Goal: Information Seeking & Learning: Compare options

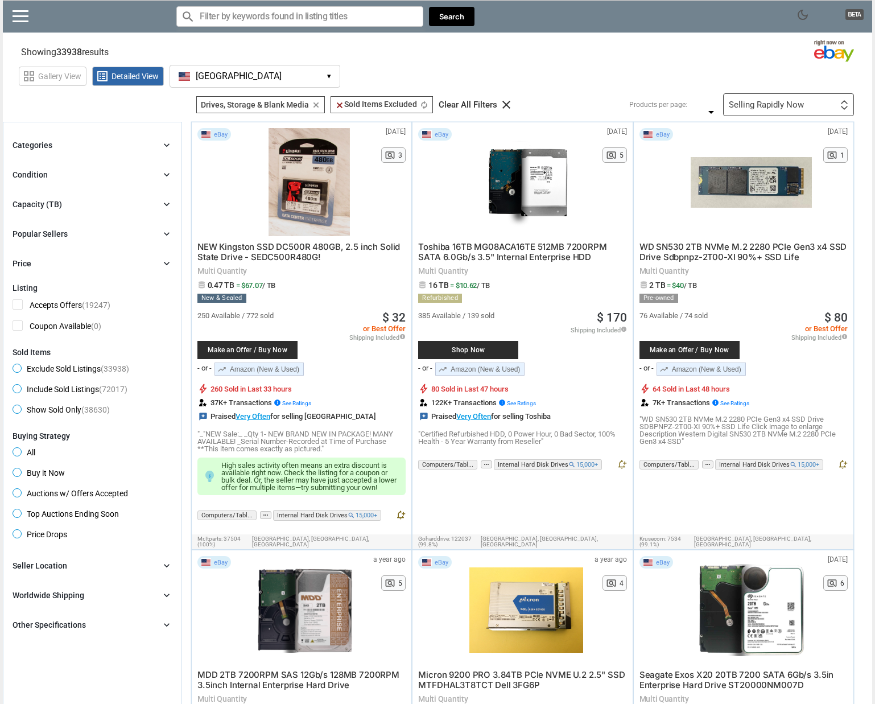
click at [86, 170] on div "Condition chevron_right" at bounding box center [93, 175] width 160 height 14
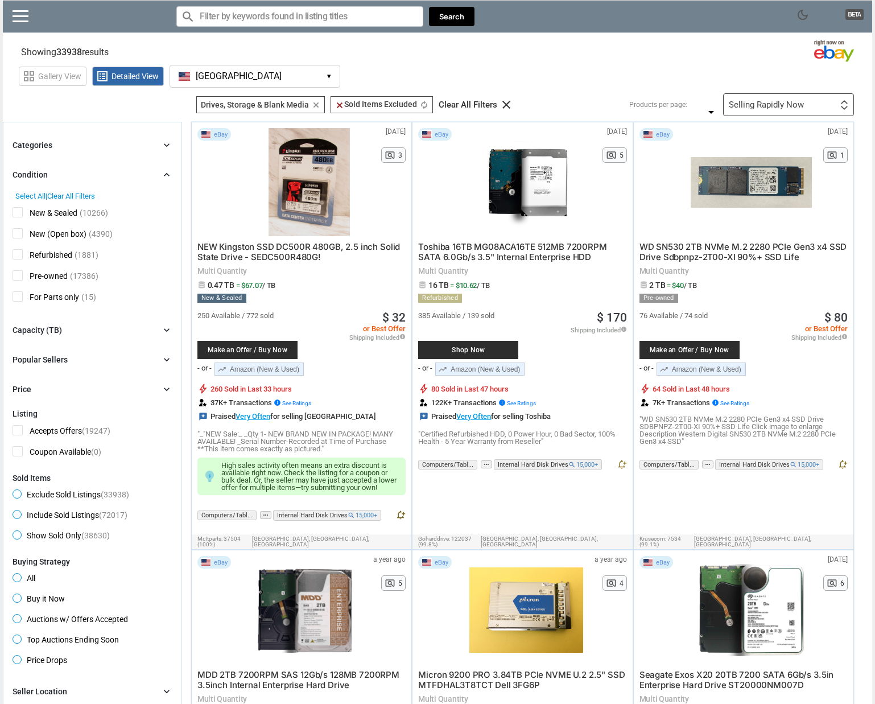
click at [86, 170] on div "Condition chevron_right" at bounding box center [93, 175] width 160 height 14
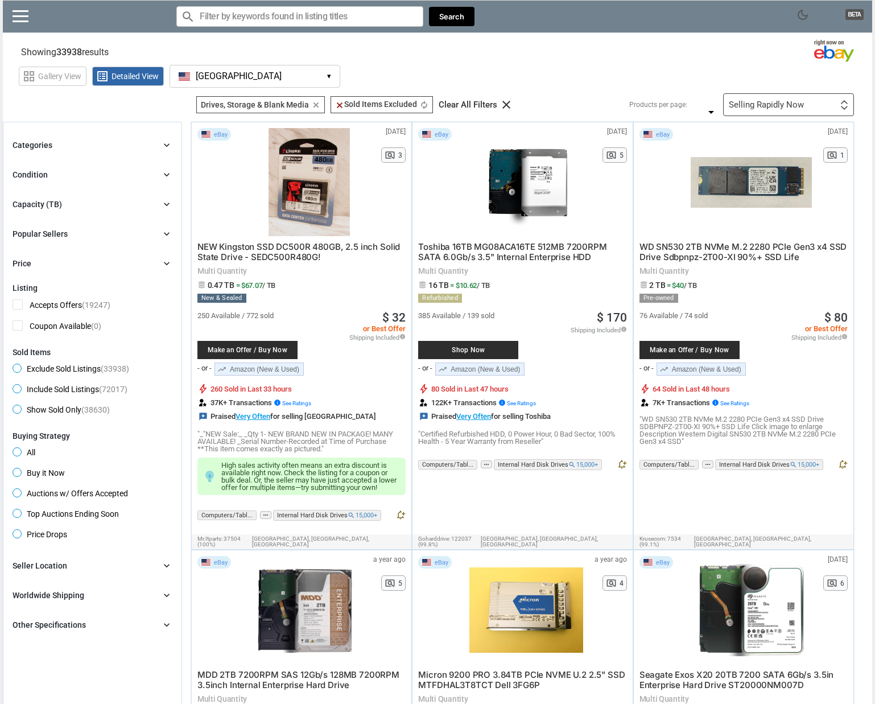
click at [61, 569] on div "Seller Location" at bounding box center [40, 565] width 55 height 11
click at [20, 603] on span "[GEOGRAPHIC_DATA]" at bounding box center [60, 605] width 94 height 14
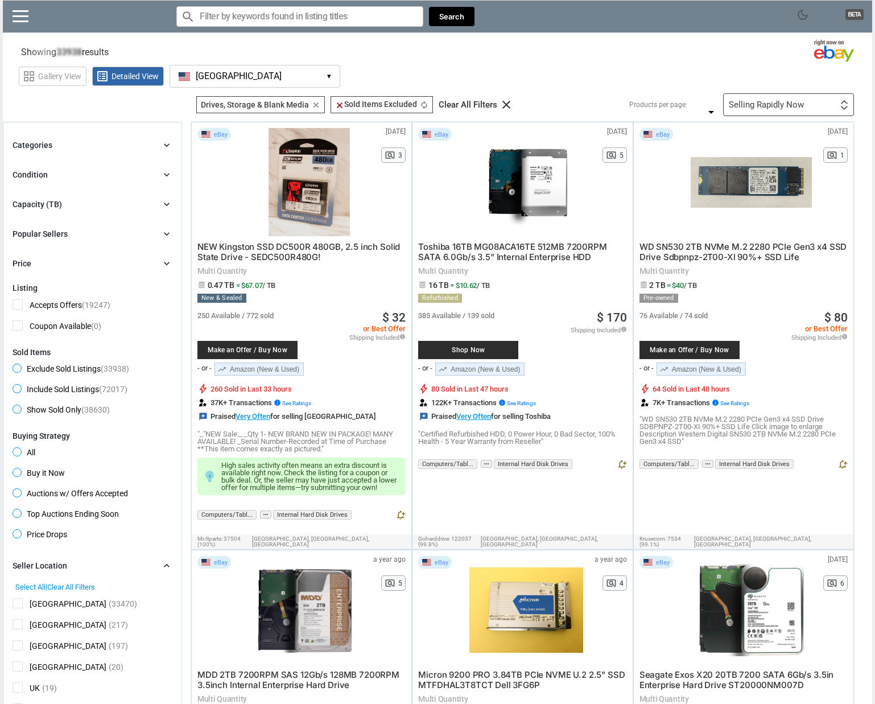
click at [76, 567] on div "Seller Location chevron_right" at bounding box center [93, 566] width 160 height 14
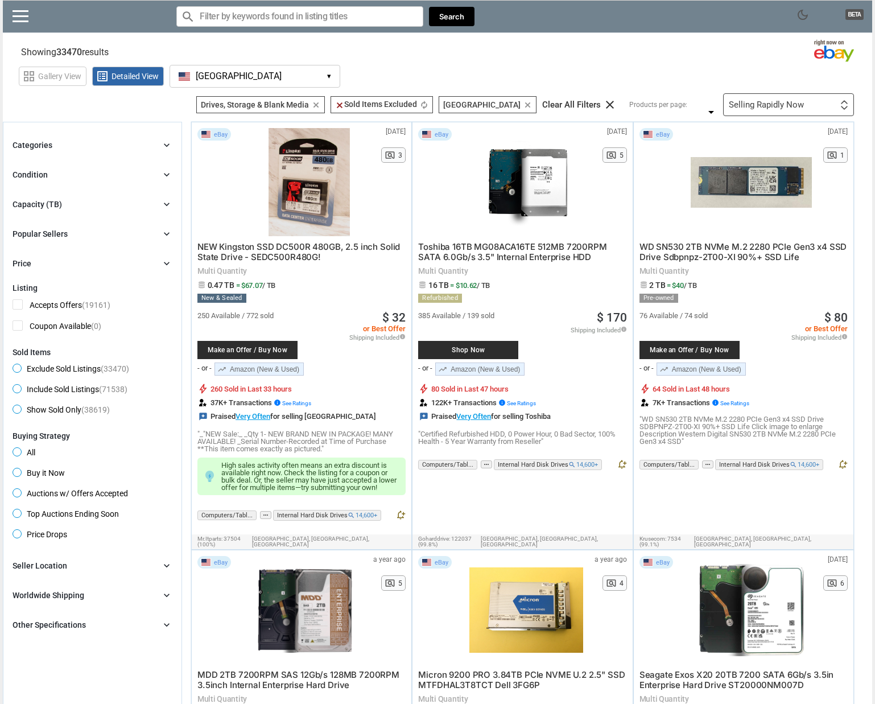
click at [75, 622] on div "Other Specifications" at bounding box center [49, 624] width 73 height 11
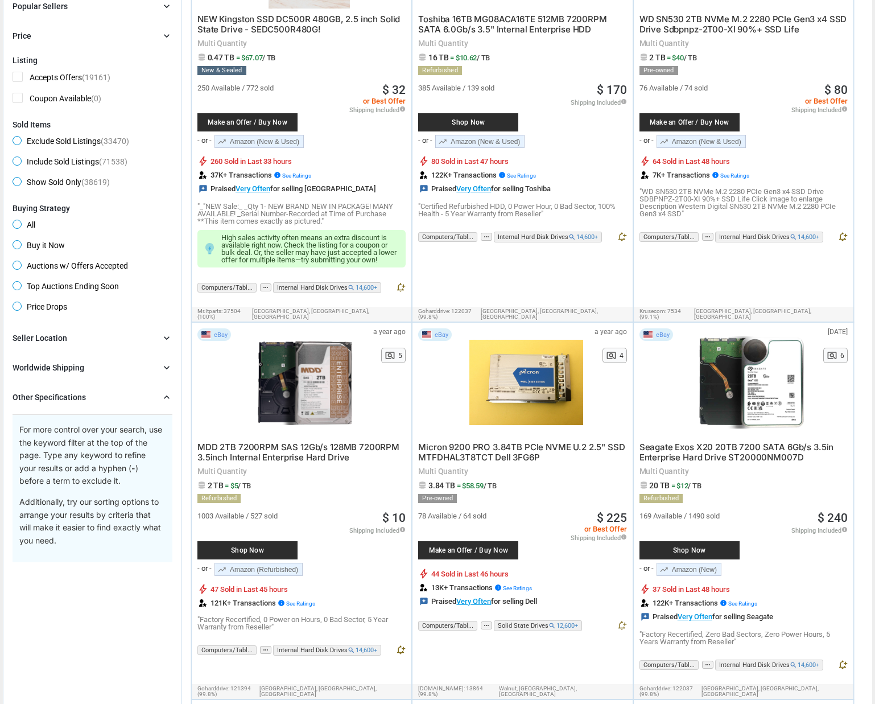
scroll to position [233, 0]
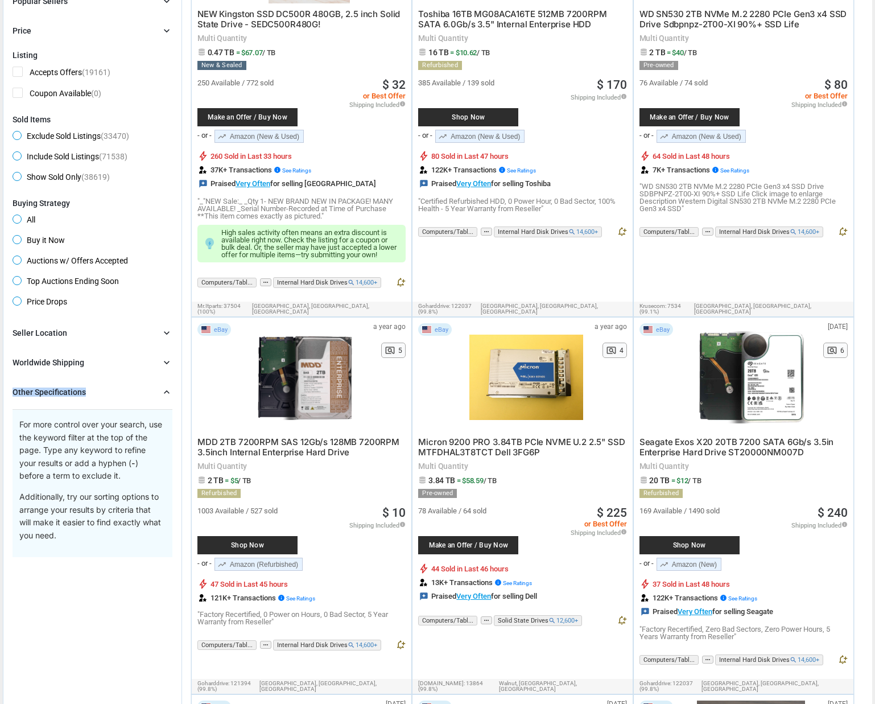
click at [84, 387] on div "Other Specifications" at bounding box center [49, 391] width 73 height 11
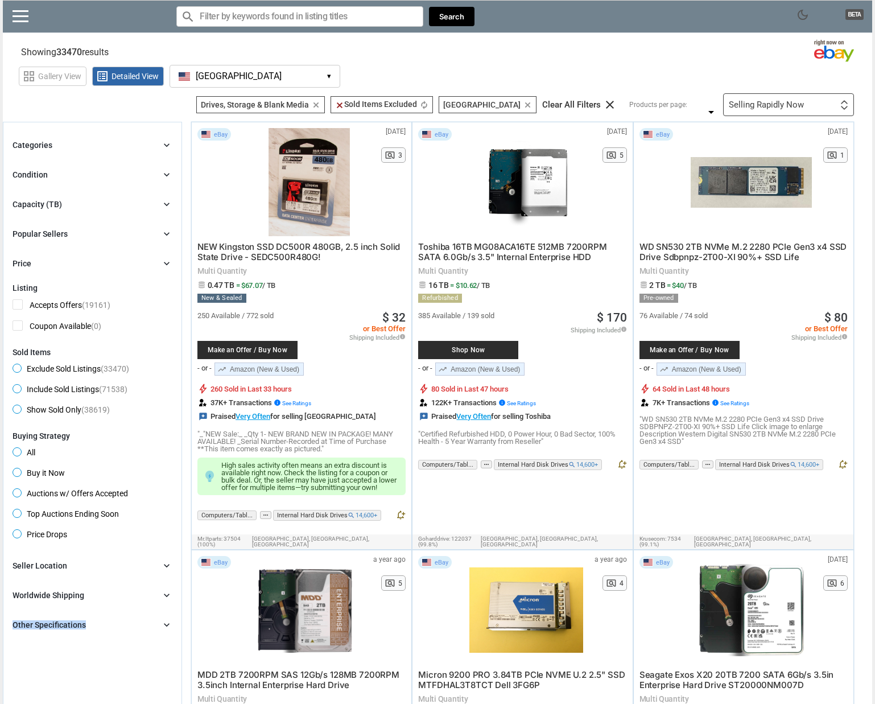
scroll to position [0, 0]
click at [79, 204] on div "Capacity (TB) chevron_right" at bounding box center [93, 204] width 160 height 14
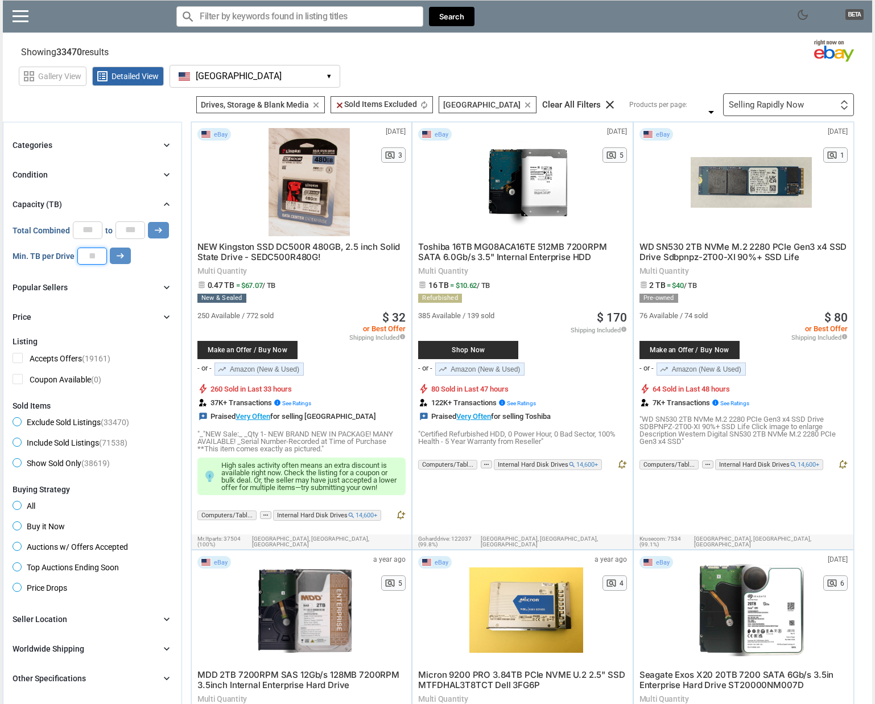
click at [104, 258] on input "number" at bounding box center [92, 255] width 30 height 17
click at [115, 254] on icon "arrow_right_alt" at bounding box center [120, 255] width 11 height 11
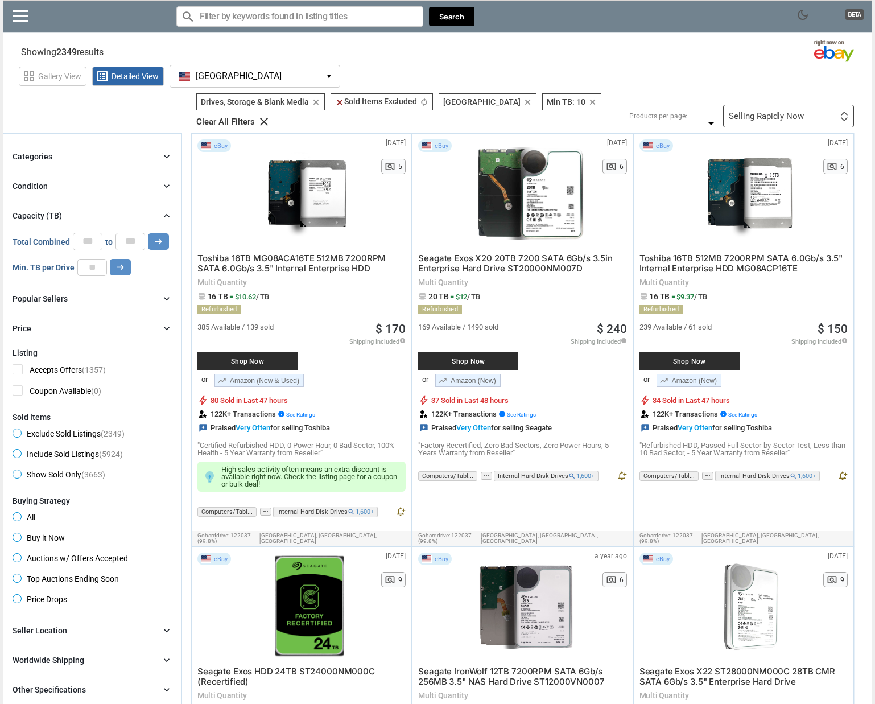
click at [657, 112] on div "Selling Rapidly Now" at bounding box center [766, 116] width 75 height 9
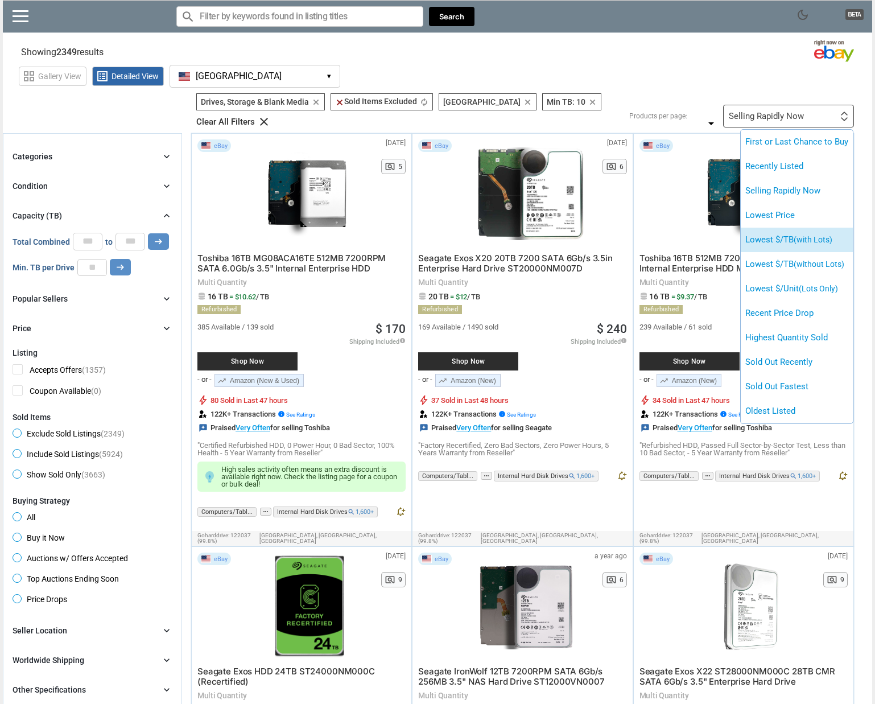
click at [657, 231] on li "Lowest $/TB (with Lots)" at bounding box center [797, 240] width 112 height 24
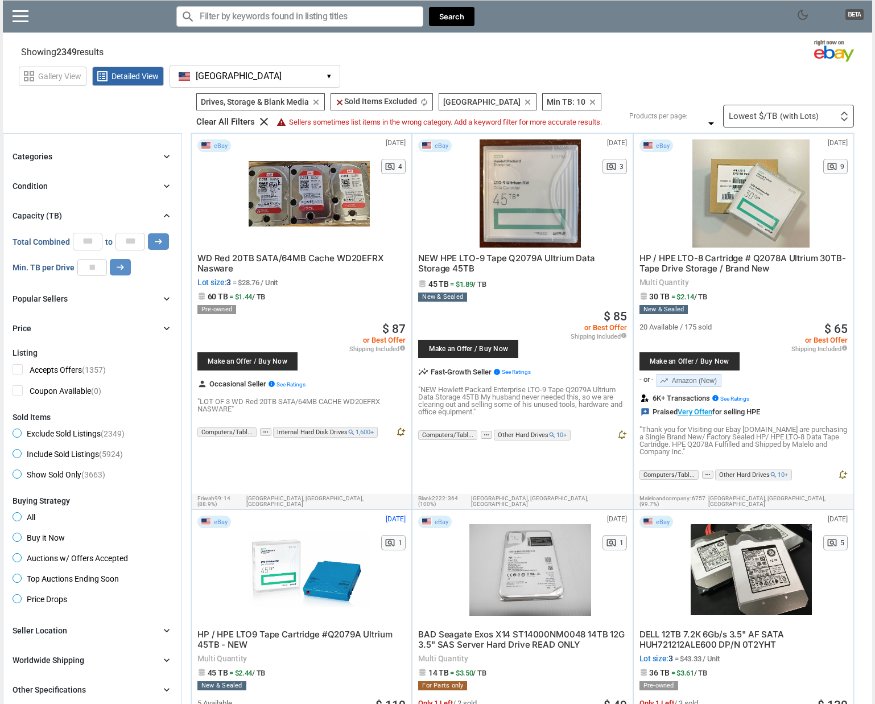
click at [313, 179] on div at bounding box center [309, 193] width 121 height 108
click at [97, 159] on div "Categories chevron_right" at bounding box center [93, 157] width 160 height 14
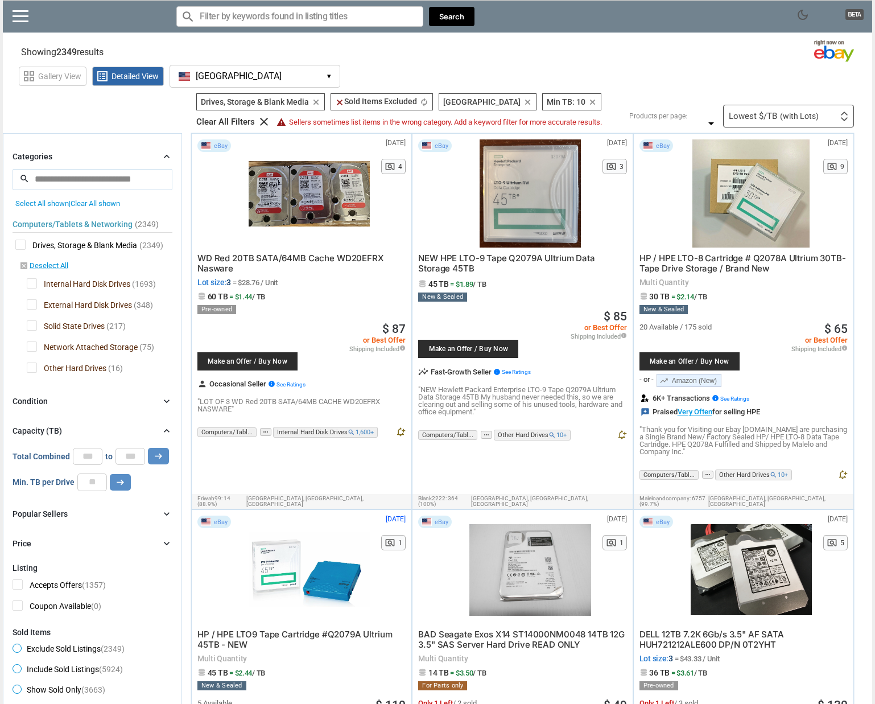
click at [33, 303] on span "External Hard Disk Drives" at bounding box center [79, 306] width 105 height 14
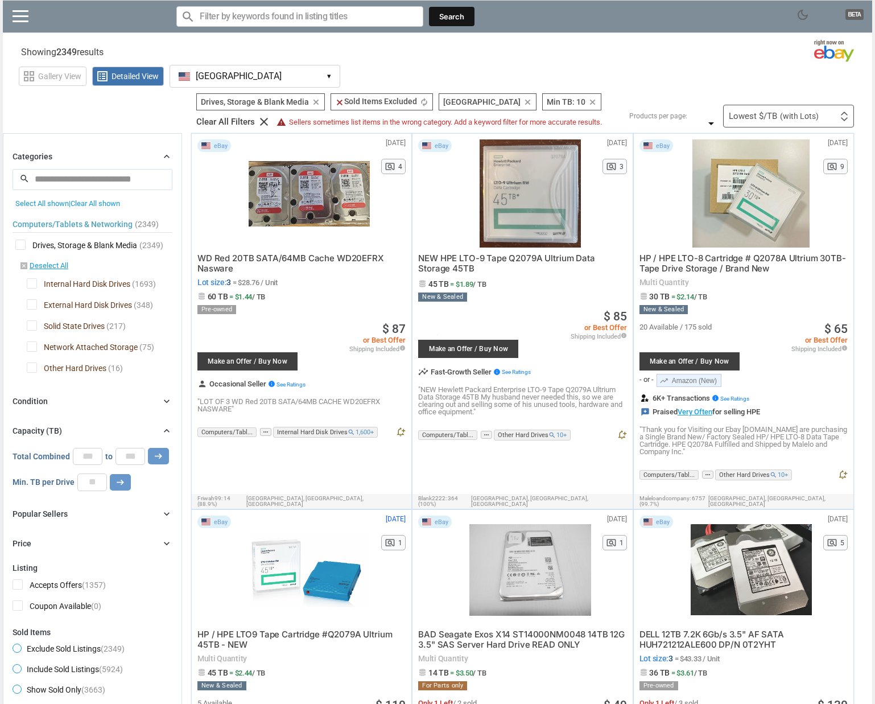
click at [32, 368] on div at bounding box center [437, 352] width 875 height 704
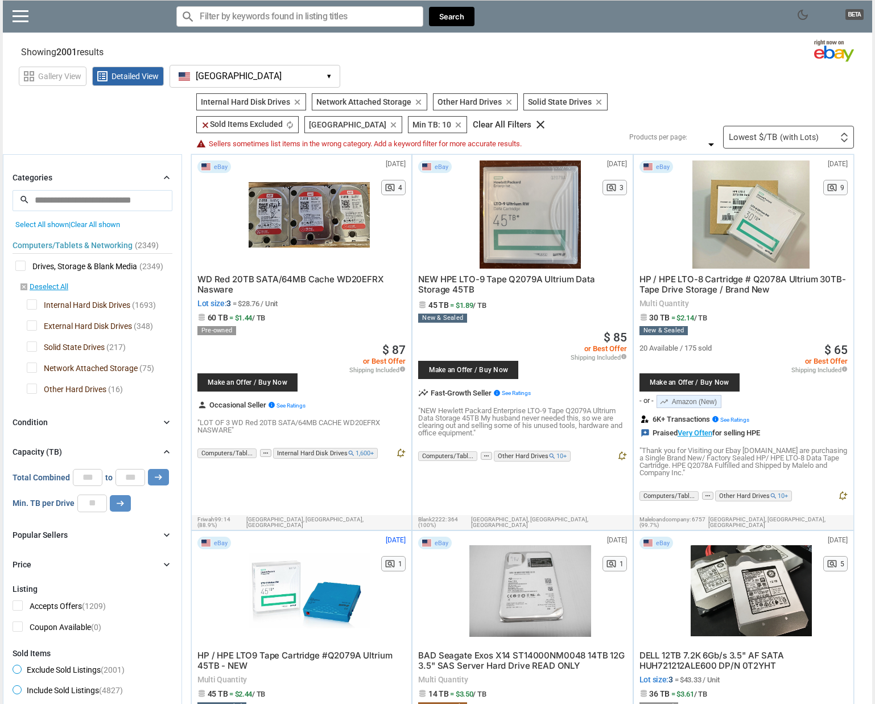
click at [32, 348] on span "Solid State Drives" at bounding box center [66, 348] width 78 height 14
click at [34, 389] on span "Other Hard Drives" at bounding box center [67, 390] width 80 height 14
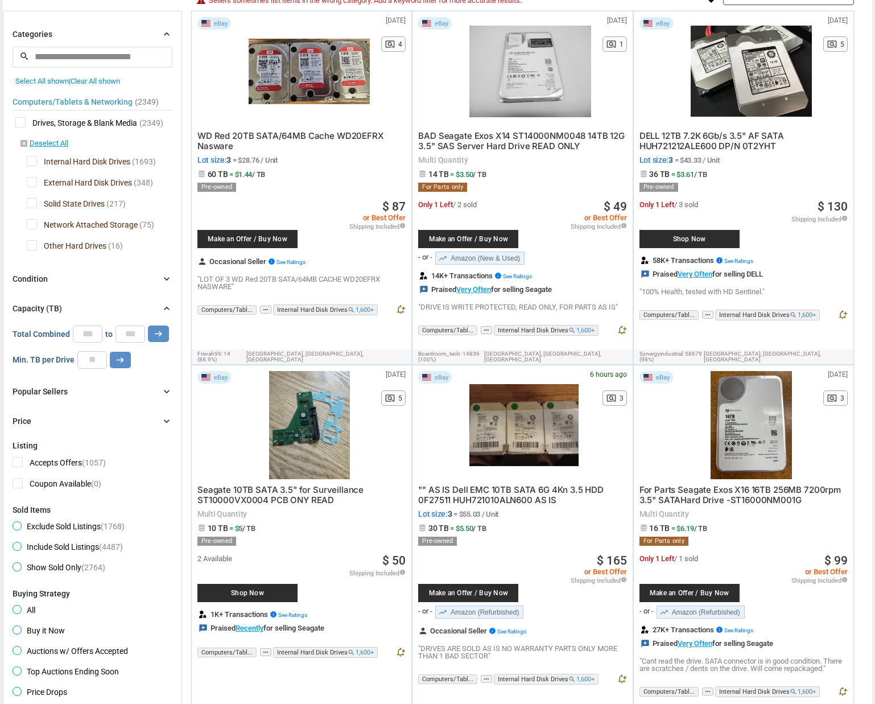
scroll to position [139, 0]
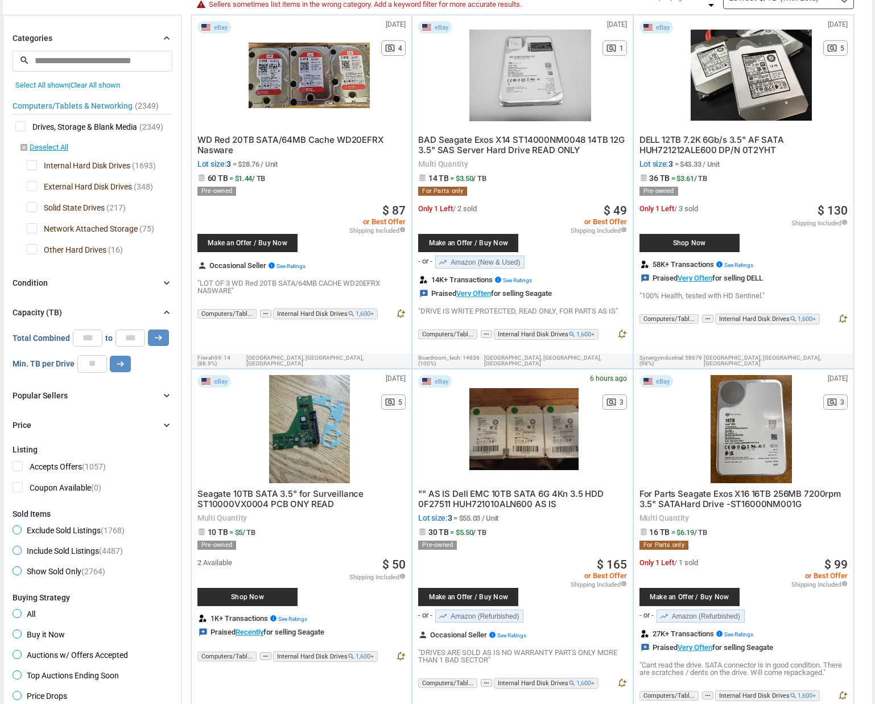
click at [63, 283] on div "Condition chevron_right" at bounding box center [93, 283] width 160 height 14
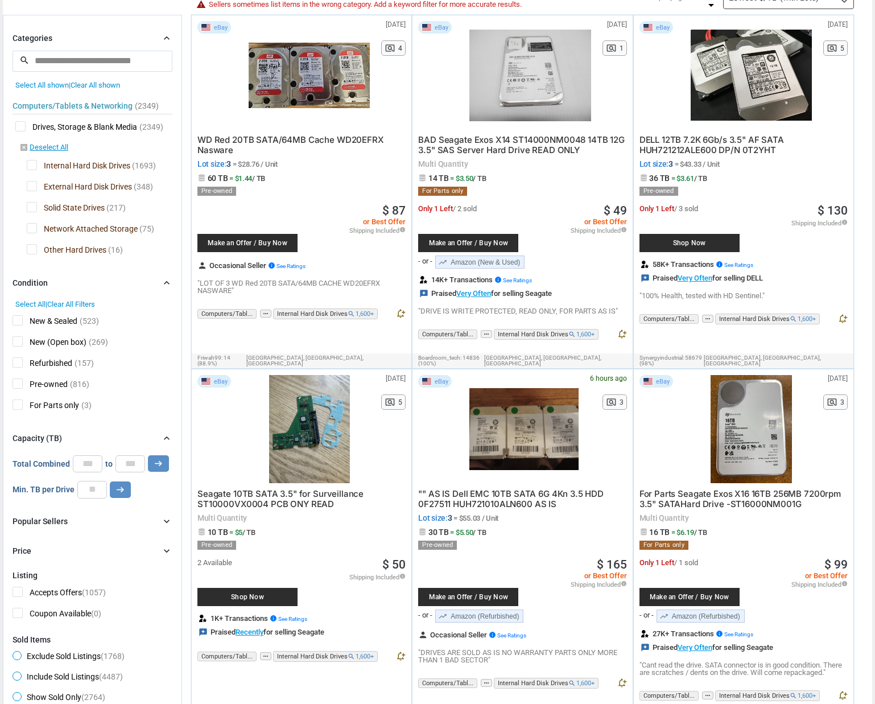
click at [20, 384] on span "Pre-owned" at bounding box center [40, 385] width 55 height 14
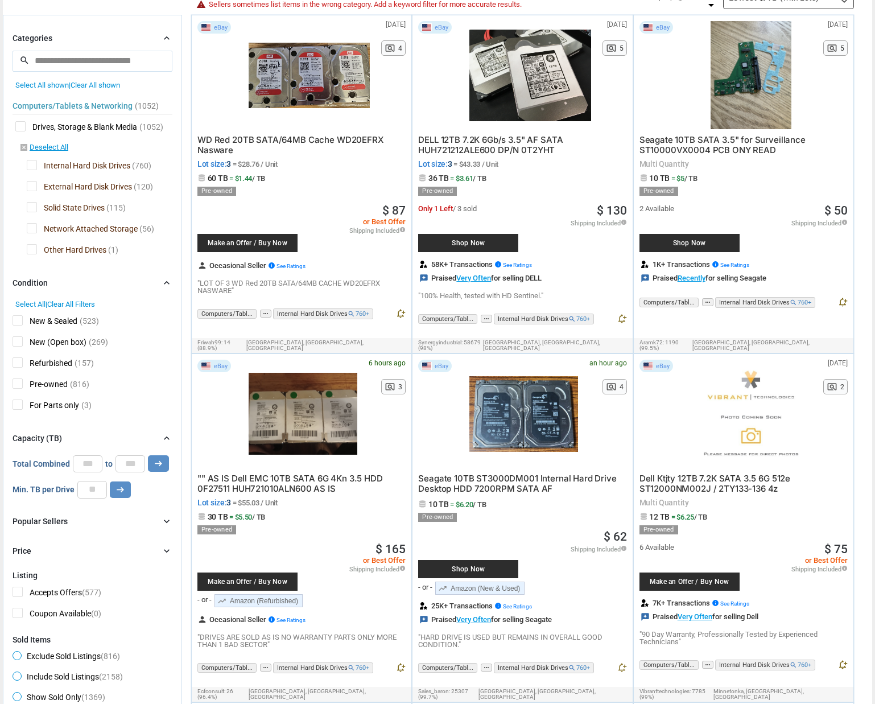
click at [22, 360] on span "Refurbished" at bounding box center [43, 364] width 60 height 14
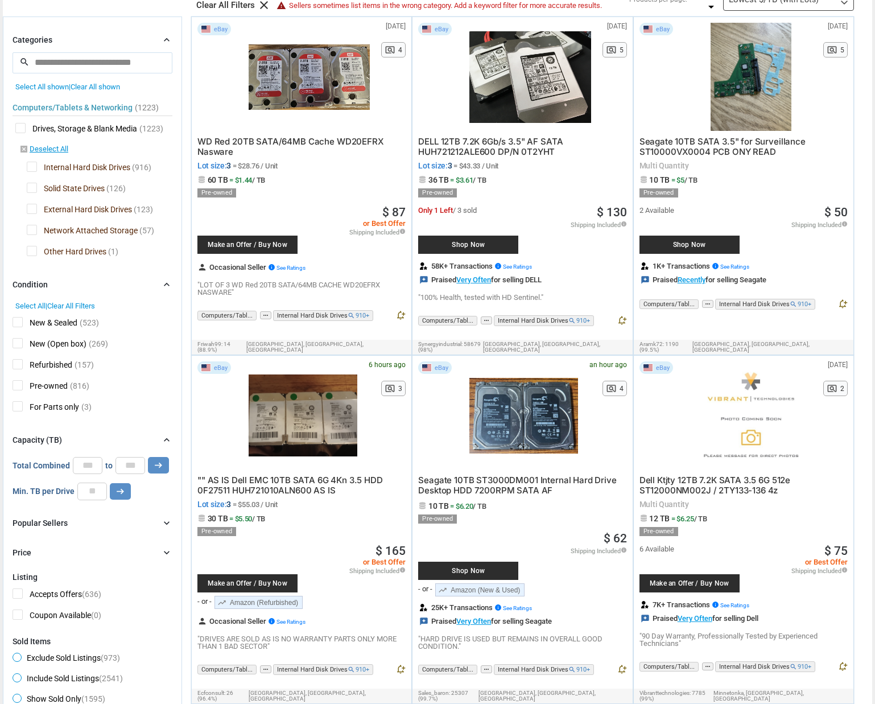
click at [36, 303] on span "Select All" at bounding box center [30, 306] width 30 height 9
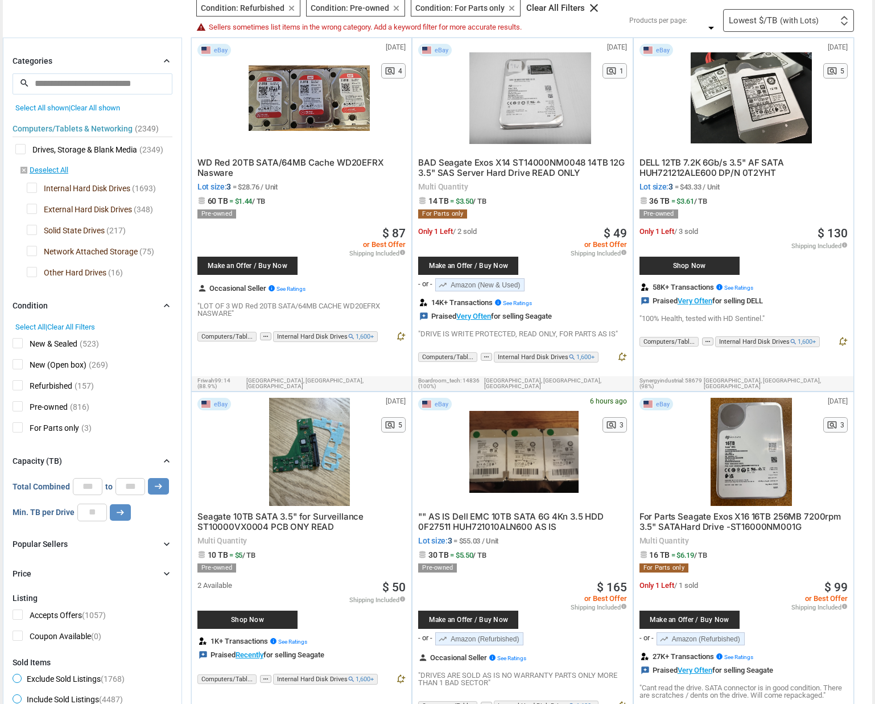
click at [19, 430] on span "For Parts only" at bounding box center [46, 429] width 67 height 14
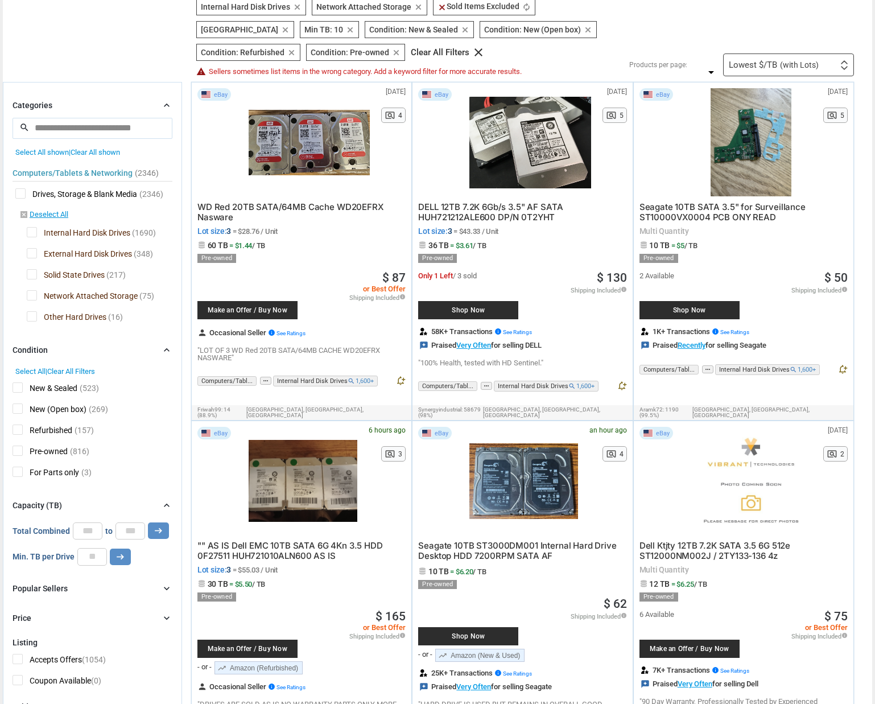
scroll to position [86, 0]
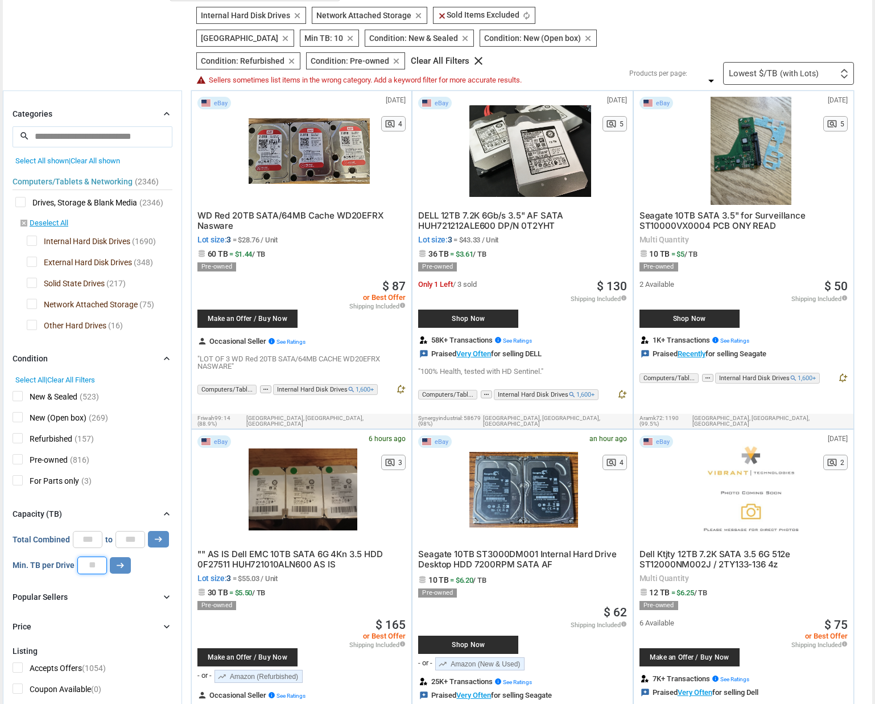
click at [92, 568] on input "**" at bounding box center [92, 564] width 30 height 17
click at [112, 564] on button "arrow_right_alt" at bounding box center [120, 565] width 21 height 16
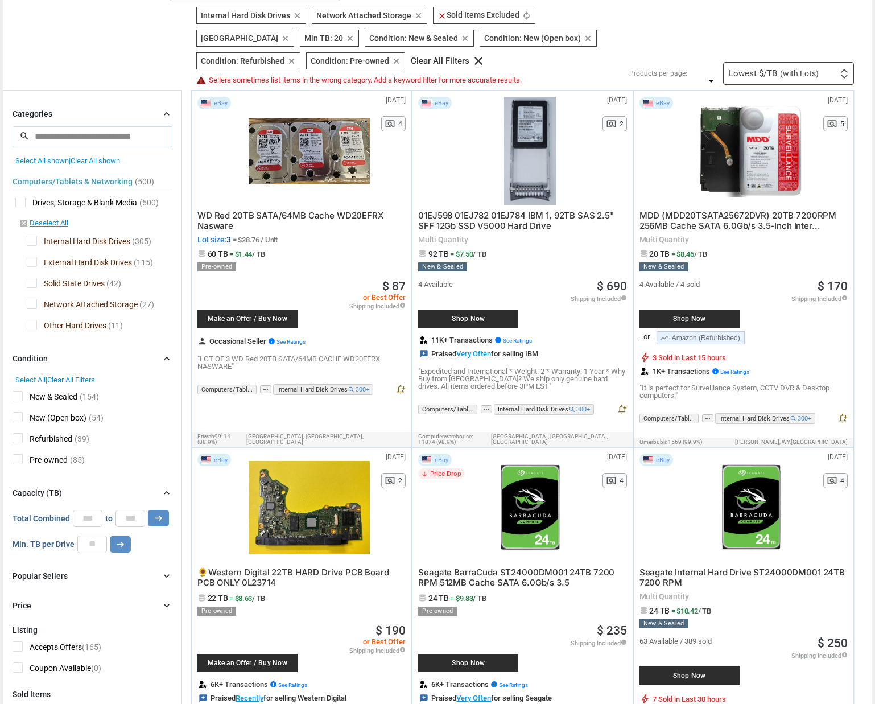
click at [36, 261] on span "External Hard Disk Drives" at bounding box center [79, 264] width 105 height 14
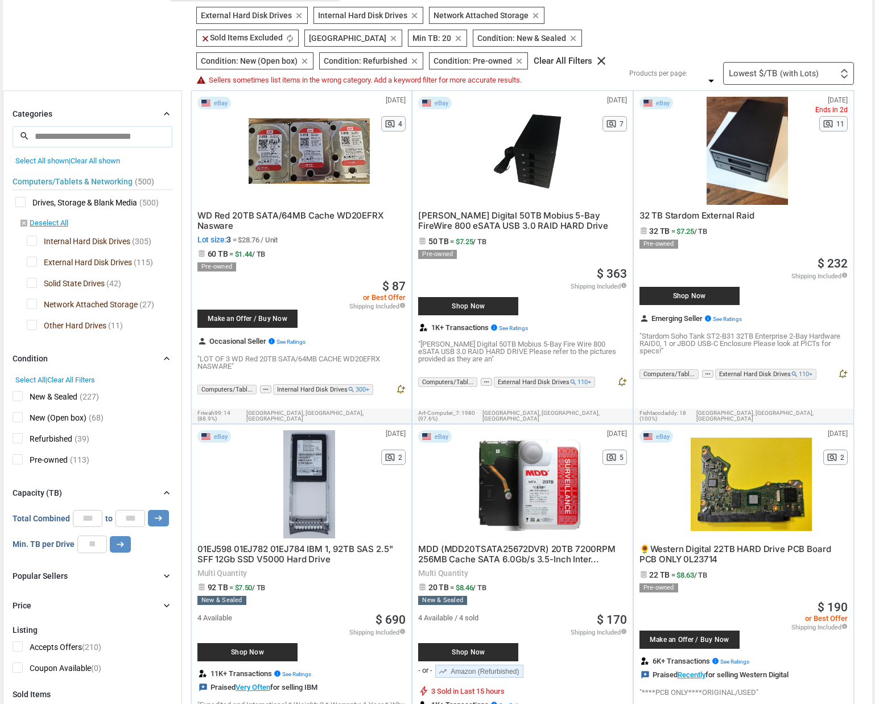
click at [32, 304] on span "Network Attached Storage" at bounding box center [82, 306] width 111 height 14
click at [32, 241] on span "Internal Hard Disk Drives" at bounding box center [79, 243] width 104 height 14
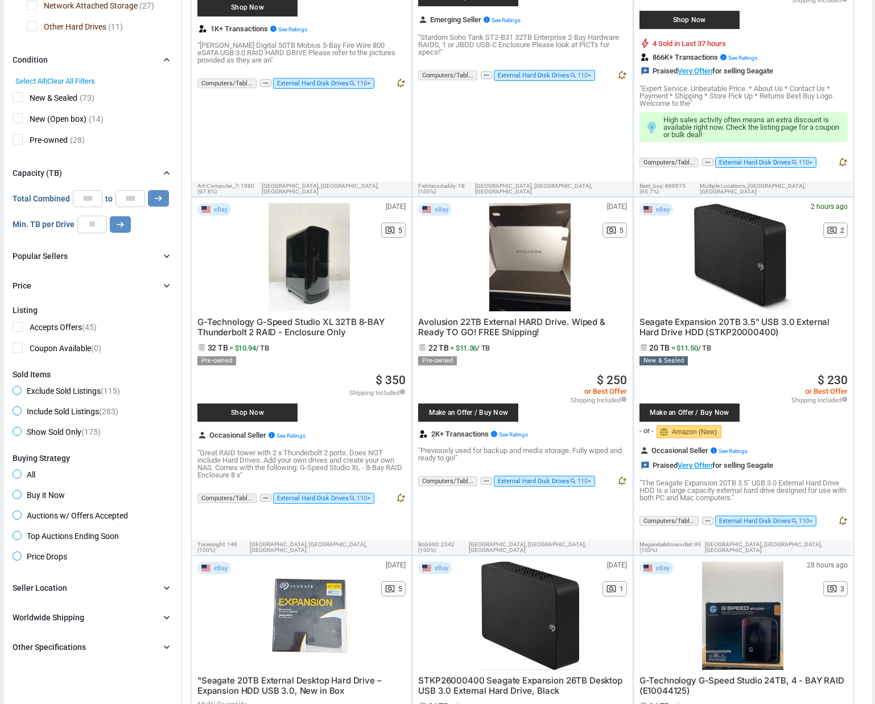
scroll to position [316, 0]
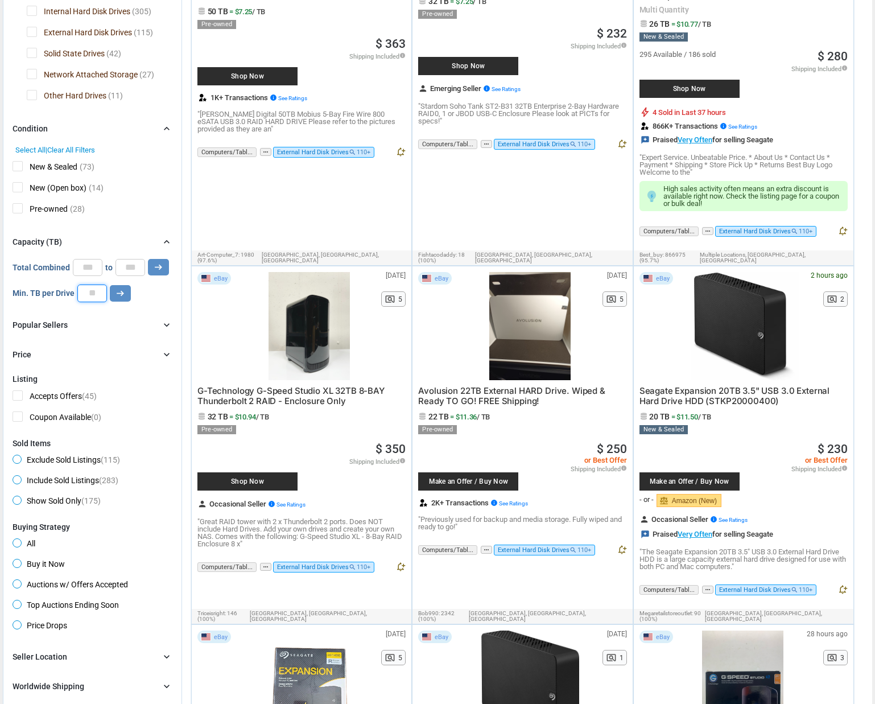
click at [90, 296] on input "**" at bounding box center [92, 292] width 30 height 17
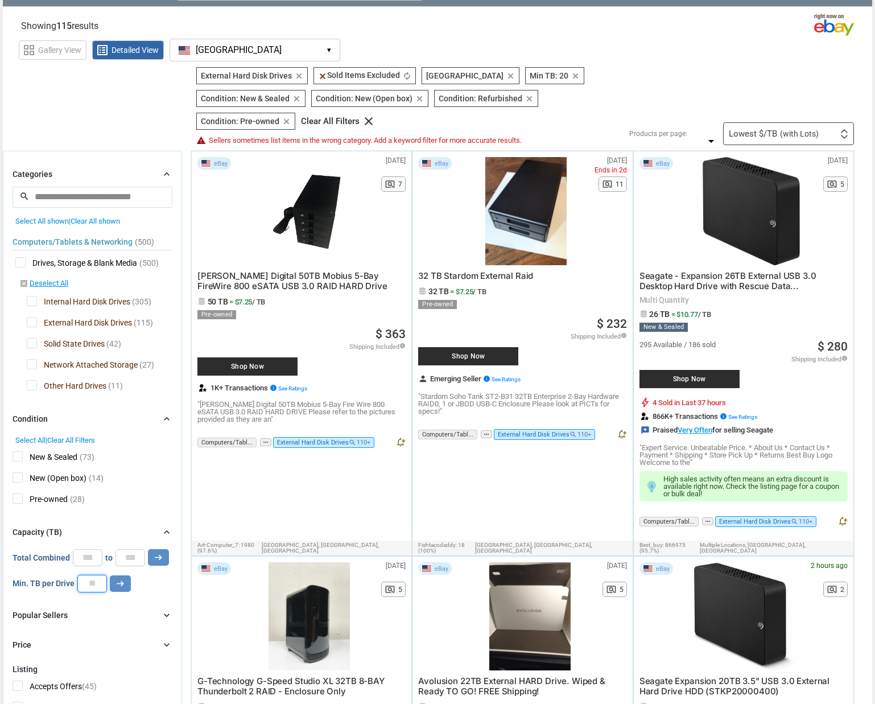
scroll to position [25, 0]
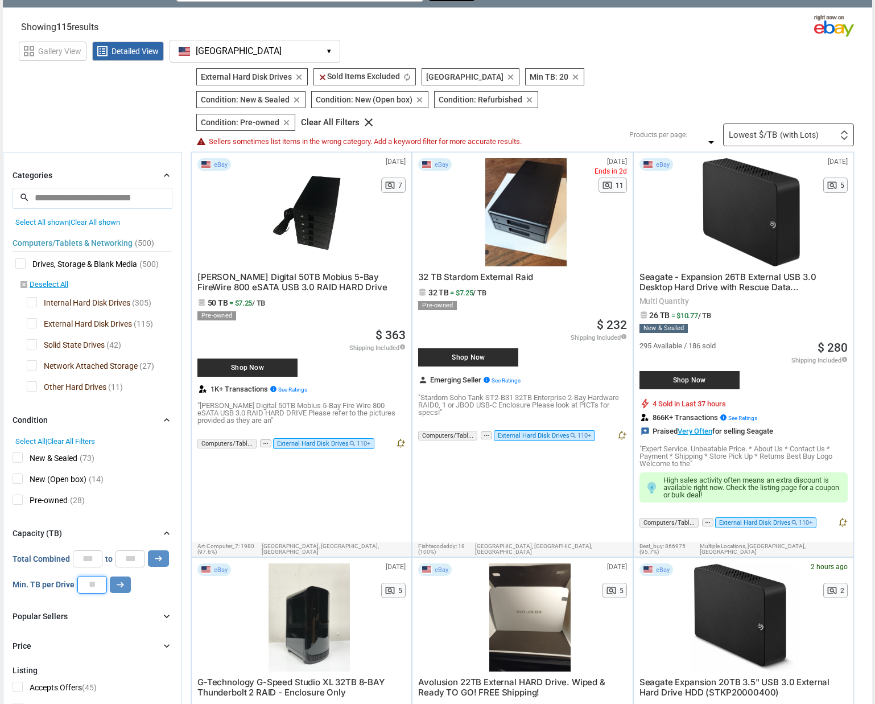
click at [156, 558] on button "arrow_right_alt" at bounding box center [158, 558] width 21 height 16
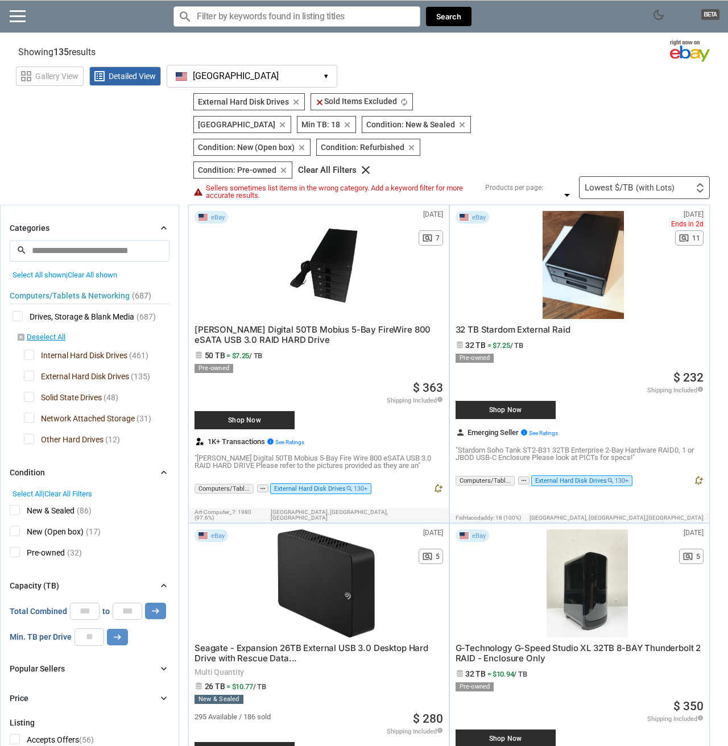
click at [241, 421] on span "Shop Now" at bounding box center [244, 420] width 89 height 7
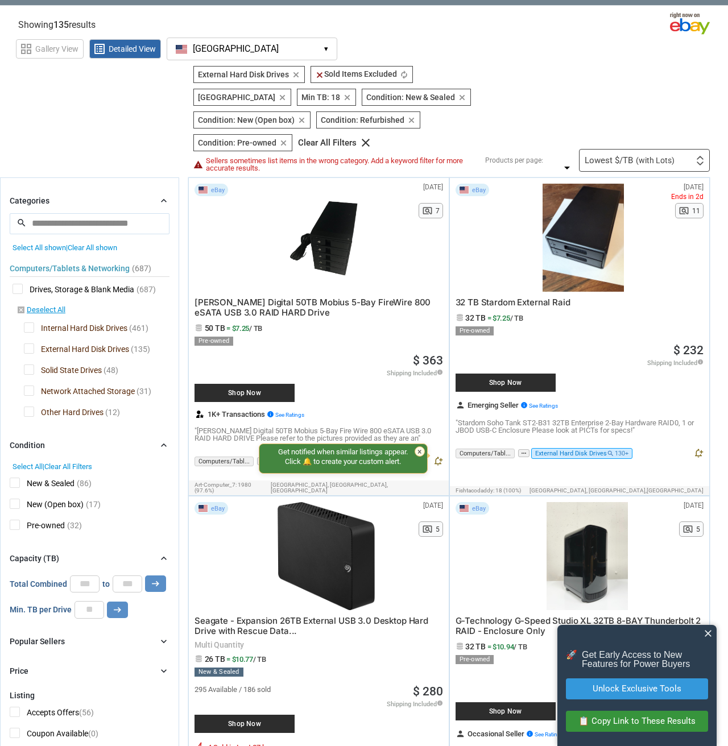
scroll to position [28, 0]
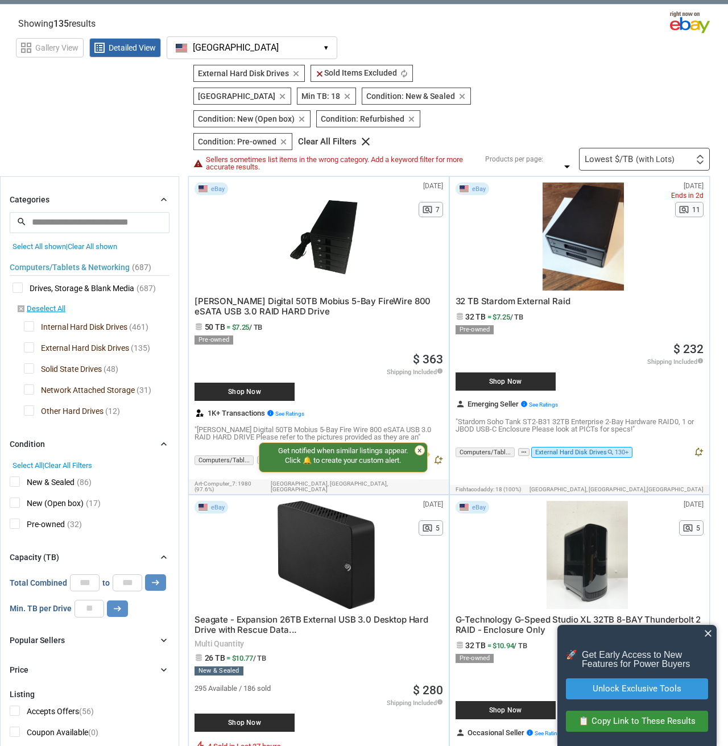
click at [588, 245] on div at bounding box center [584, 237] width 154 height 108
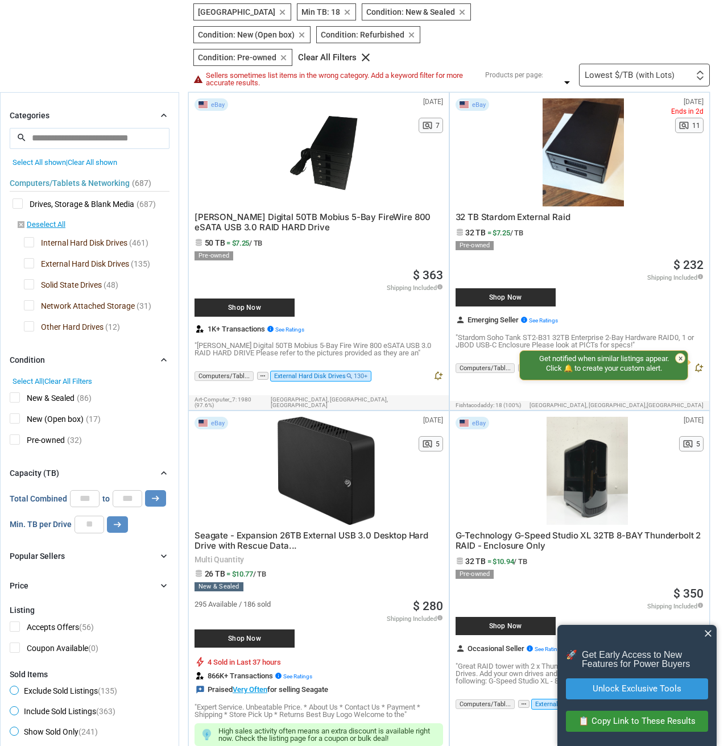
scroll to position [160, 0]
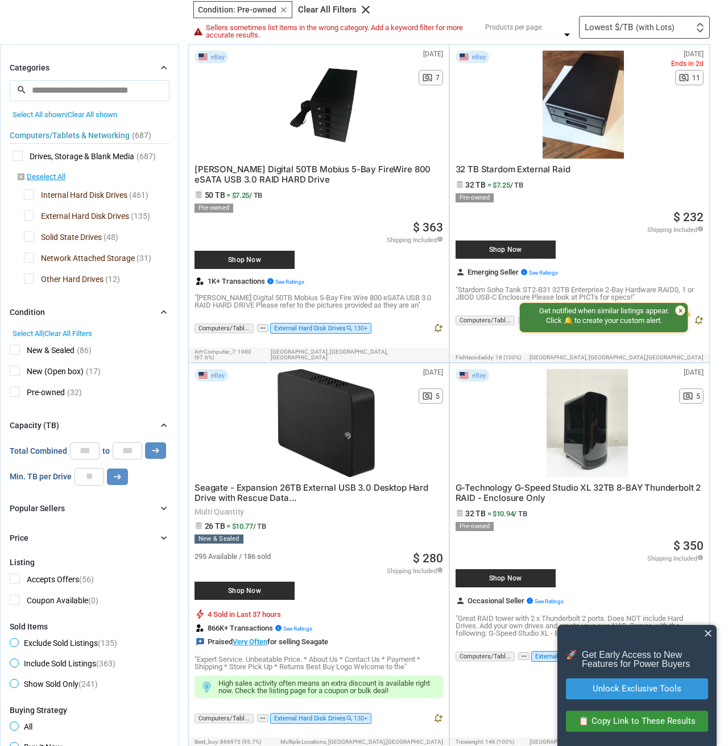
click at [657, 634] on span "close" at bounding box center [708, 633] width 11 height 11
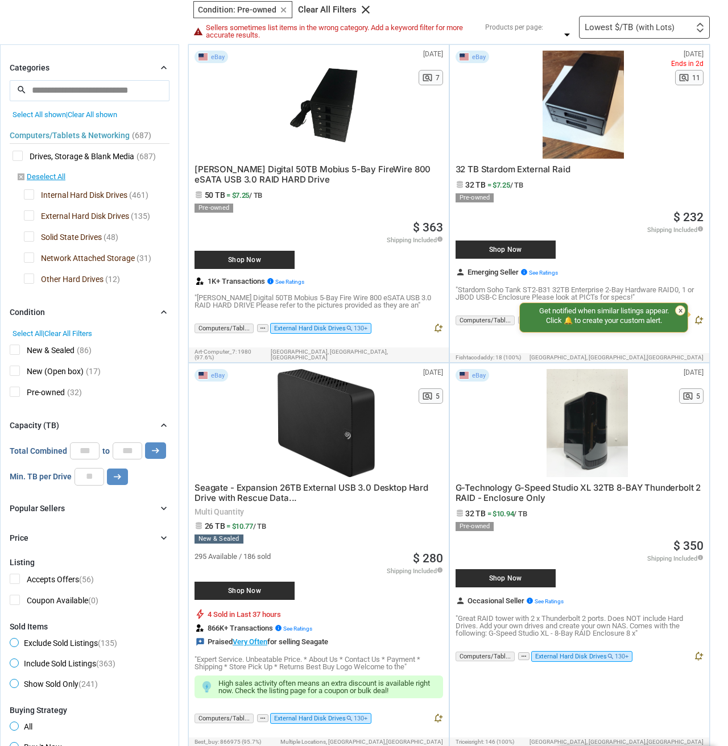
click at [31, 196] on span "Internal Hard Disk Drives" at bounding box center [76, 196] width 104 height 14
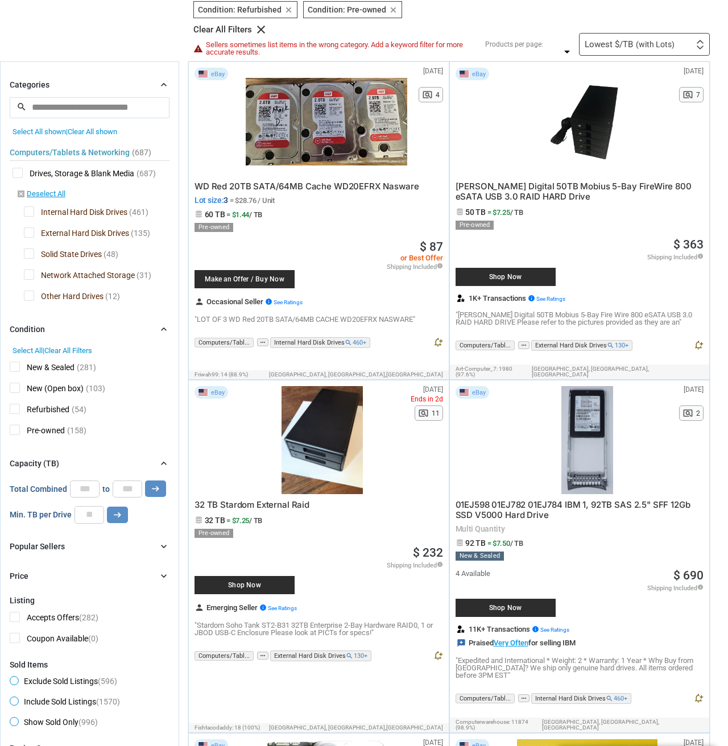
click at [30, 234] on span "External Hard Disk Drives" at bounding box center [76, 235] width 105 height 14
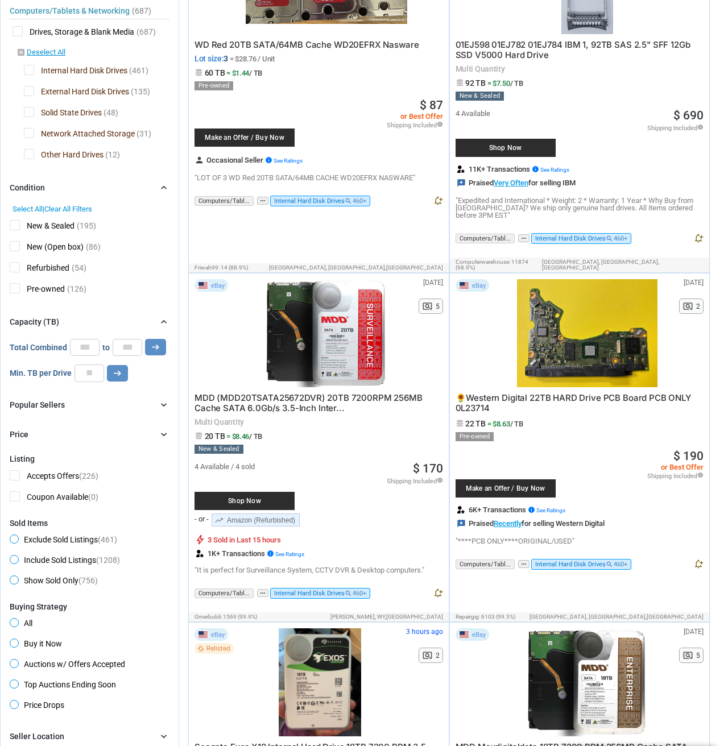
scroll to position [286, 0]
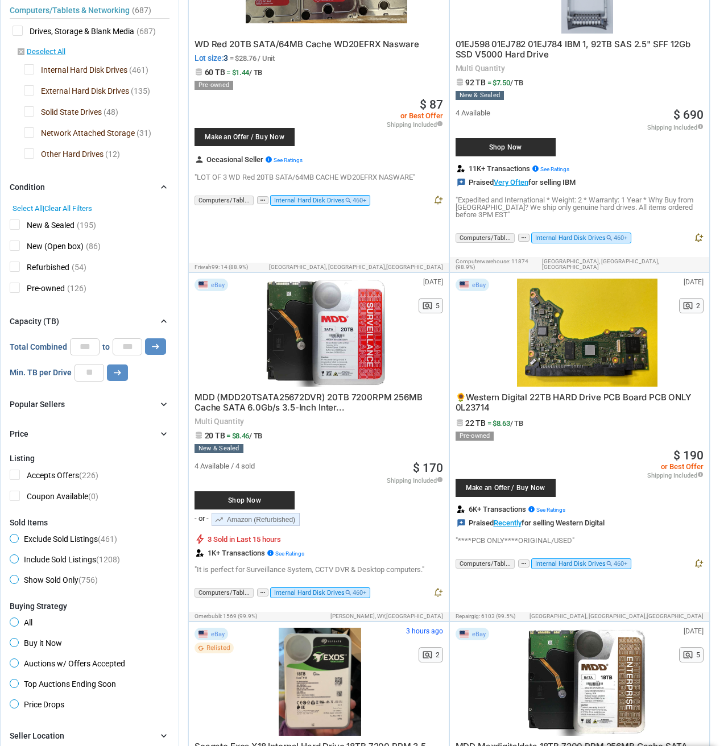
click at [326, 311] on div at bounding box center [327, 333] width 162 height 108
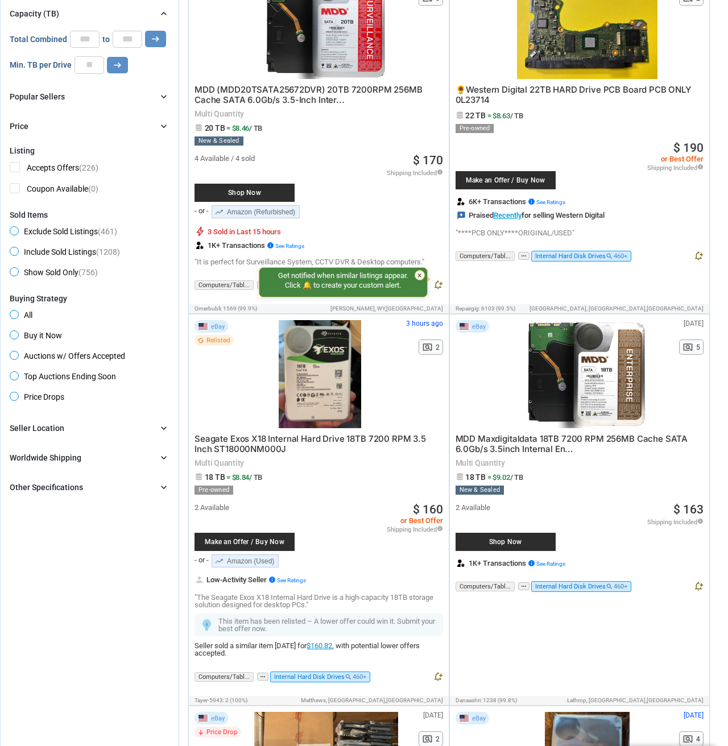
scroll to position [594, 0]
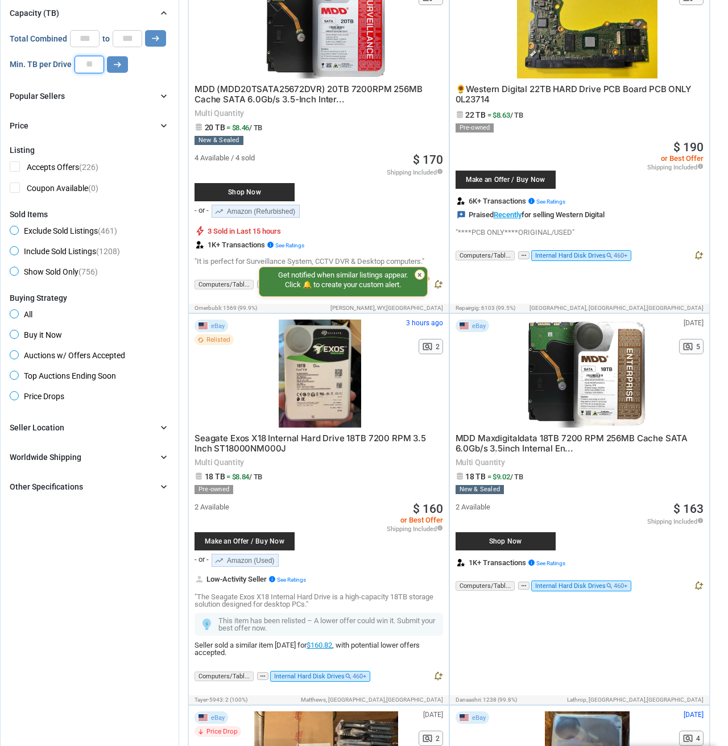
click at [94, 63] on input "**" at bounding box center [90, 64] width 30 height 17
click at [154, 38] on button "arrow_right_alt" at bounding box center [155, 38] width 21 height 16
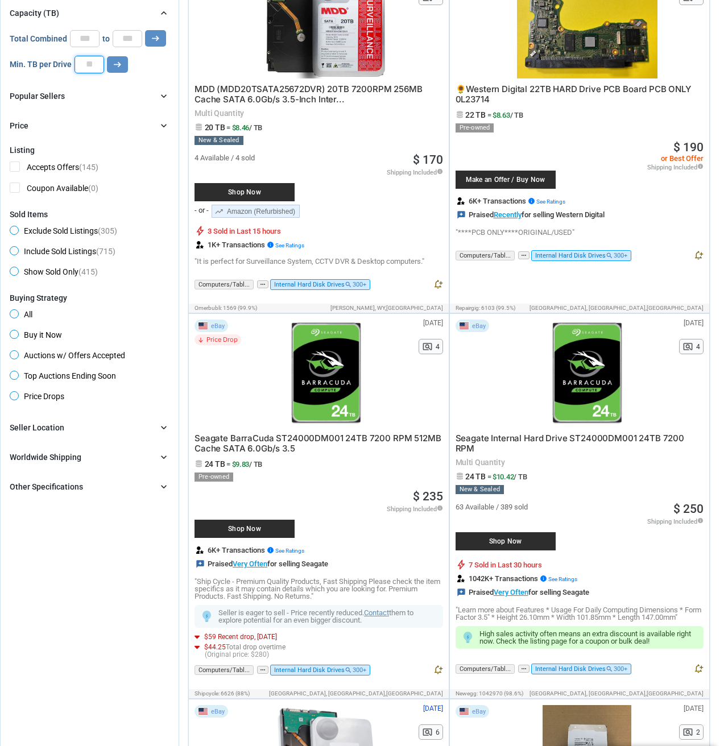
click at [92, 65] on input "**" at bounding box center [90, 64] width 30 height 17
click at [154, 38] on button "arrow_right_alt" at bounding box center [155, 38] width 21 height 16
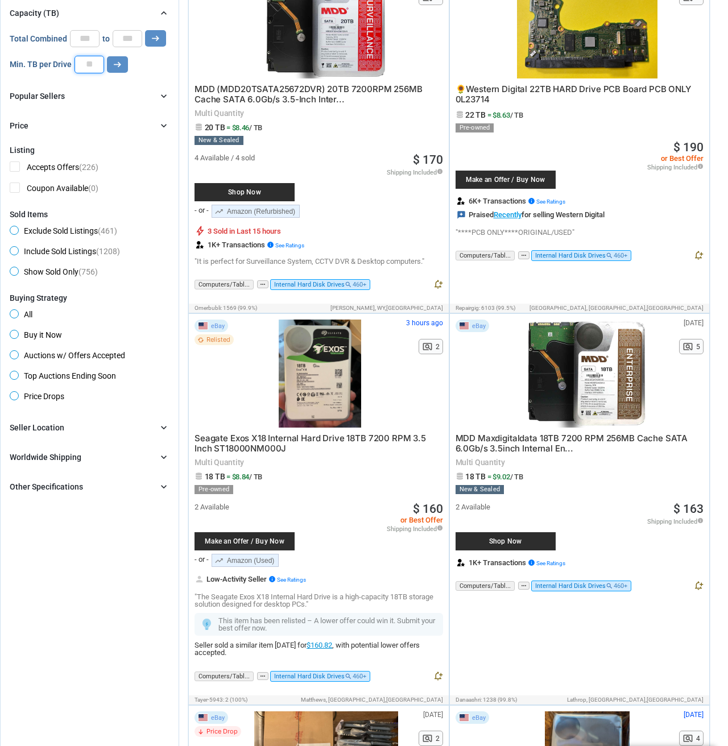
drag, startPoint x: 95, startPoint y: 65, endPoint x: 81, endPoint y: 65, distance: 14.2
click at [81, 65] on input "**" at bounding box center [90, 64] width 30 height 17
click at [154, 38] on button "arrow_right_alt" at bounding box center [155, 38] width 21 height 16
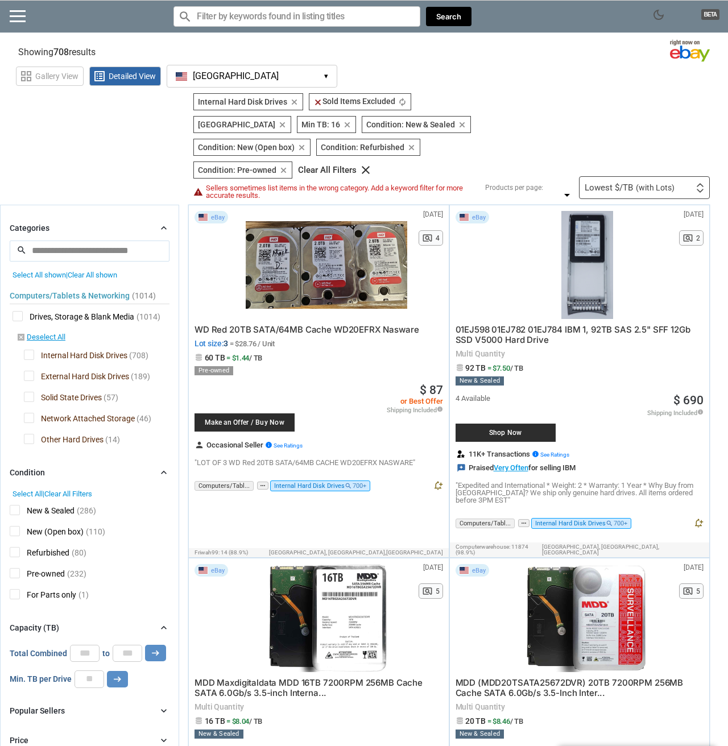
click at [311, 262] on div at bounding box center [327, 265] width 162 height 108
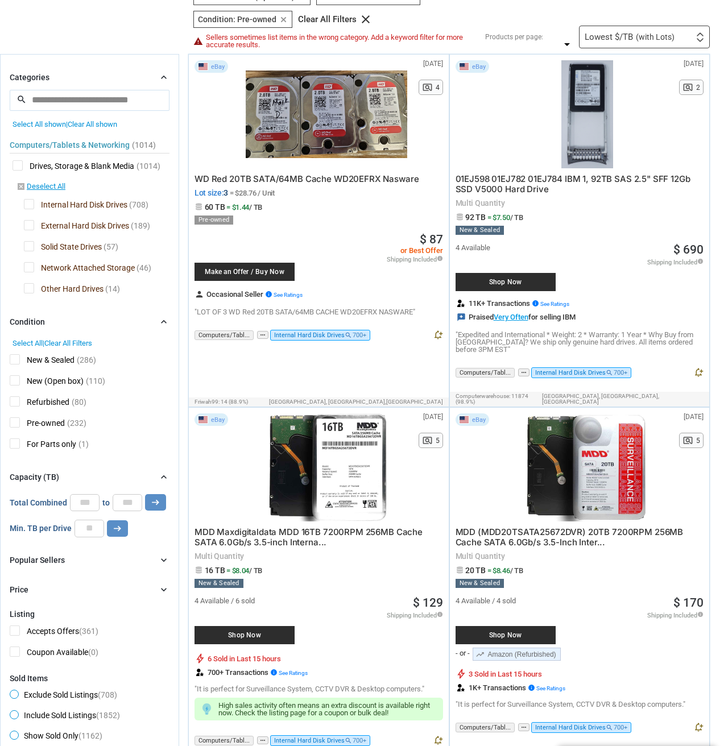
scroll to position [162, 0]
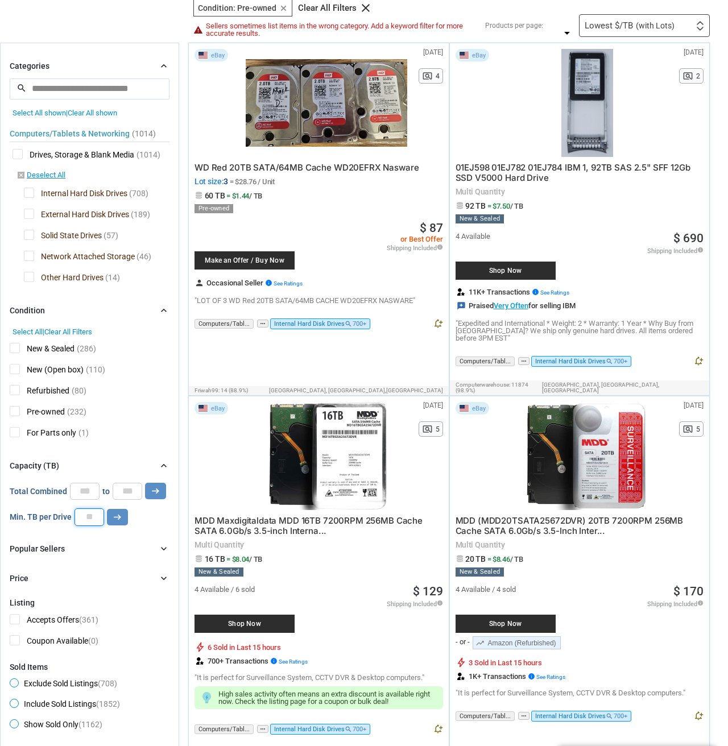
drag, startPoint x: 93, startPoint y: 515, endPoint x: 75, endPoint y: 515, distance: 18.8
click at [75, 515] on input "**" at bounding box center [90, 517] width 30 height 17
type input "**"
click at [154, 491] on button "arrow_right_alt" at bounding box center [155, 491] width 21 height 16
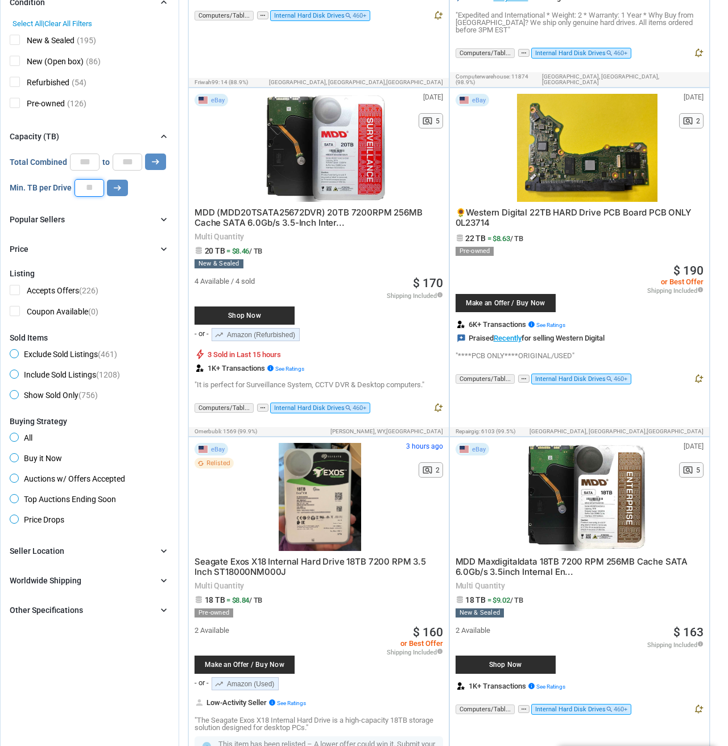
scroll to position [471, 0]
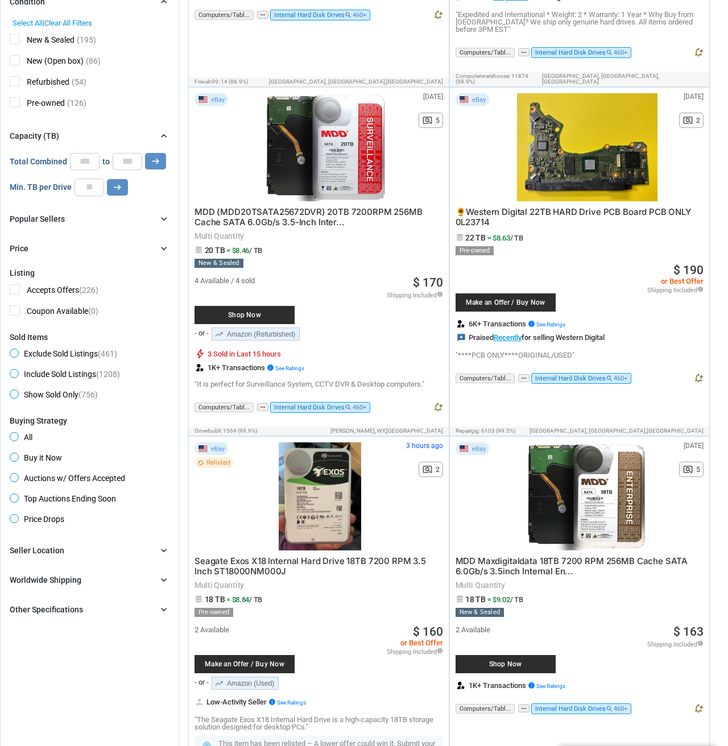
click at [327, 482] on div at bounding box center [320, 497] width 149 height 108
drag, startPoint x: 90, startPoint y: 160, endPoint x: 65, endPoint y: 158, distance: 25.1
click at [65, 158] on div "Total Combined * to * arrow_right_alt" at bounding box center [88, 161] width 156 height 17
type input "*"
click at [150, 159] on icon "arrow_right_alt" at bounding box center [155, 161] width 11 height 11
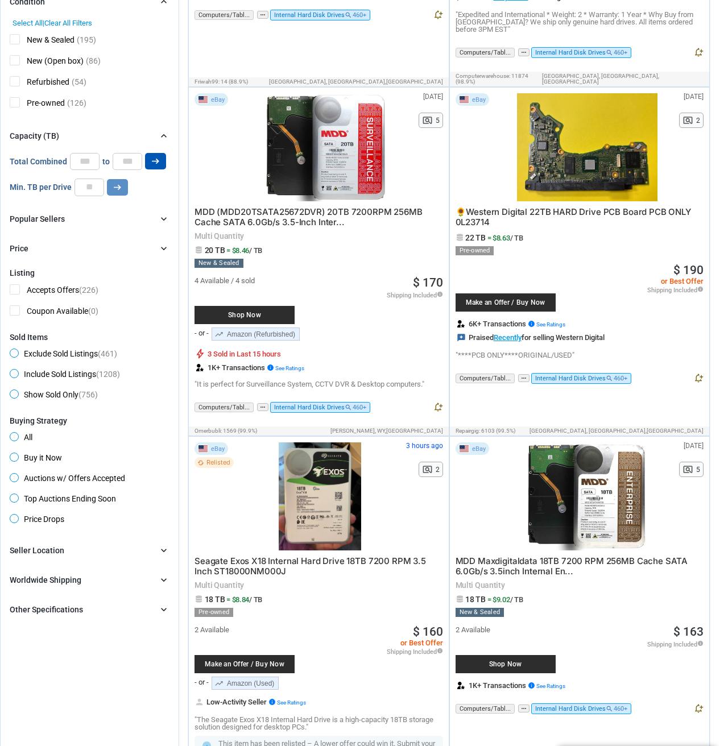
type input "*****"
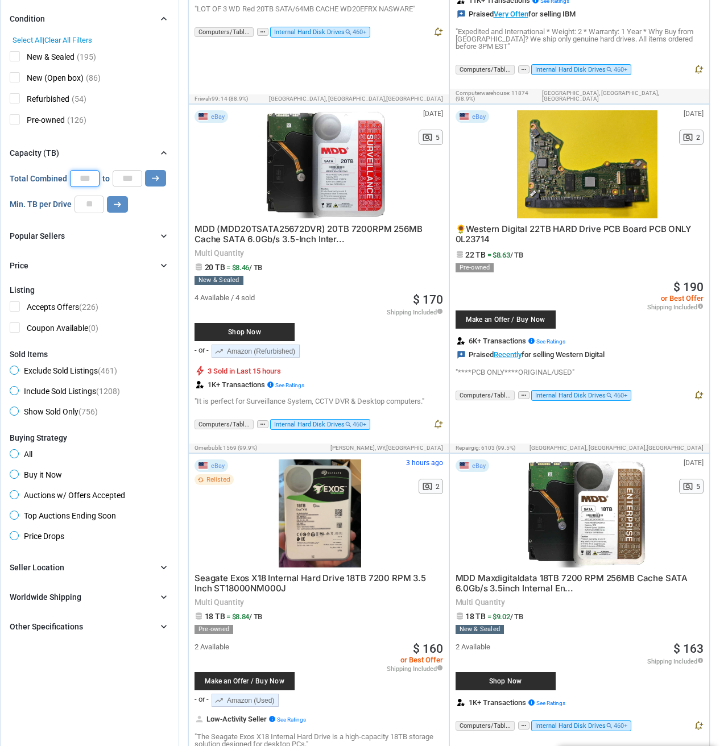
drag, startPoint x: 91, startPoint y: 159, endPoint x: 75, endPoint y: 159, distance: 15.9
click at [75, 170] on input "*" at bounding box center [85, 178] width 30 height 17
click at [125, 170] on input "*****" at bounding box center [128, 178] width 30 height 17
click at [87, 170] on input "number" at bounding box center [85, 178] width 30 height 17
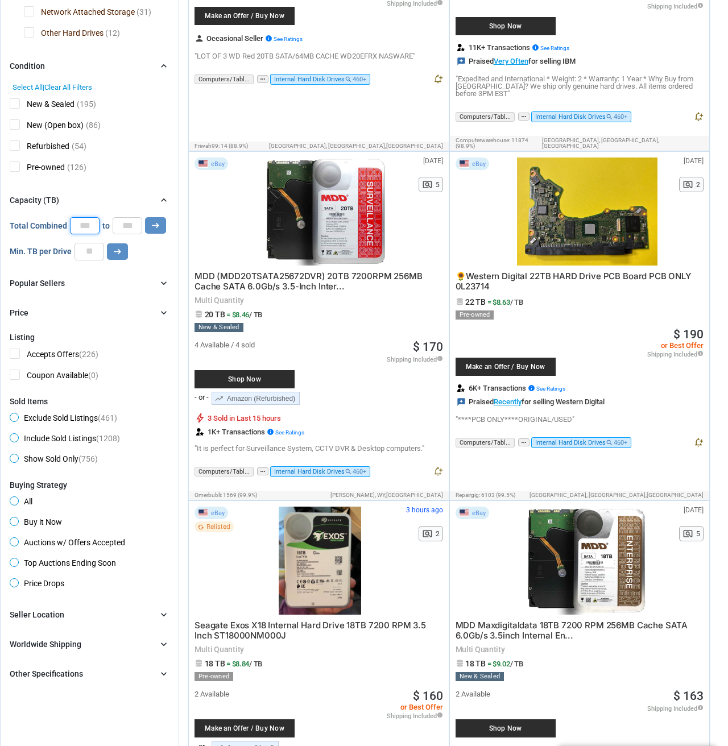
scroll to position [425, 0]
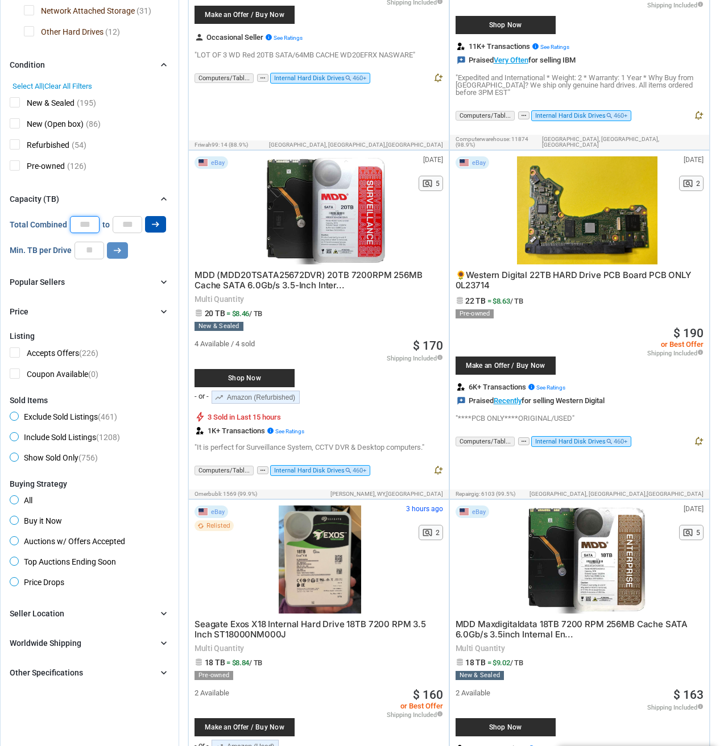
type input "**"
click at [159, 219] on icon "arrow_right_alt" at bounding box center [155, 224] width 11 height 11
type input "*****"
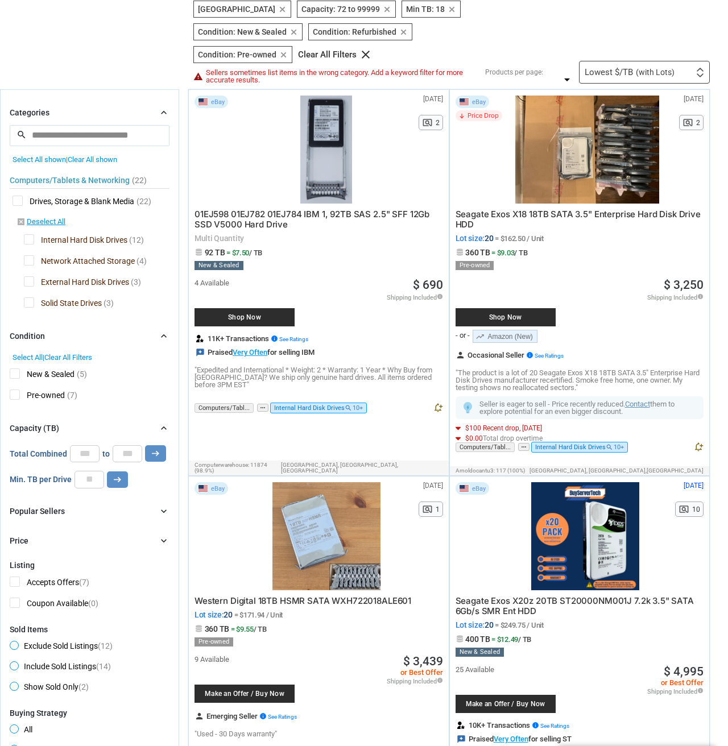
scroll to position [117, 0]
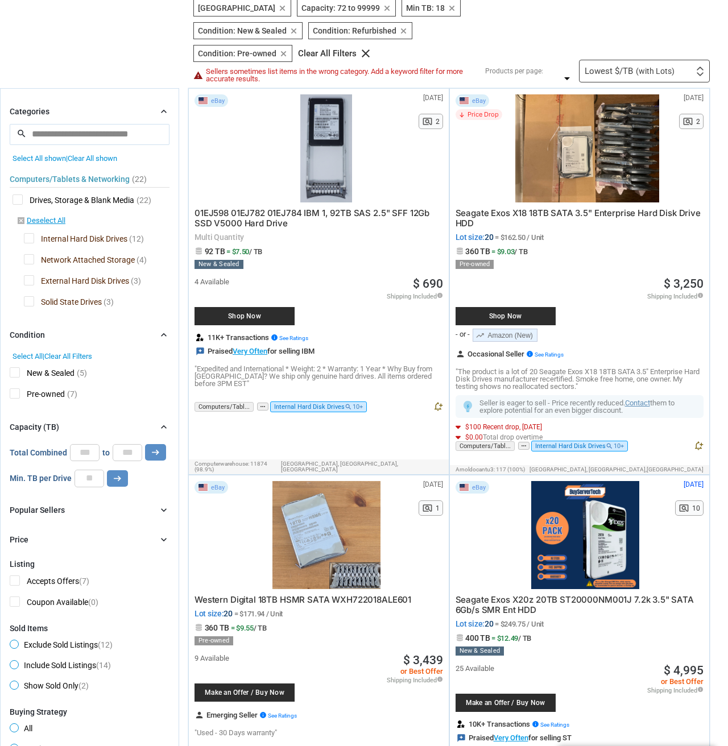
click at [532, 313] on span "Shop Now" at bounding box center [505, 316] width 89 height 7
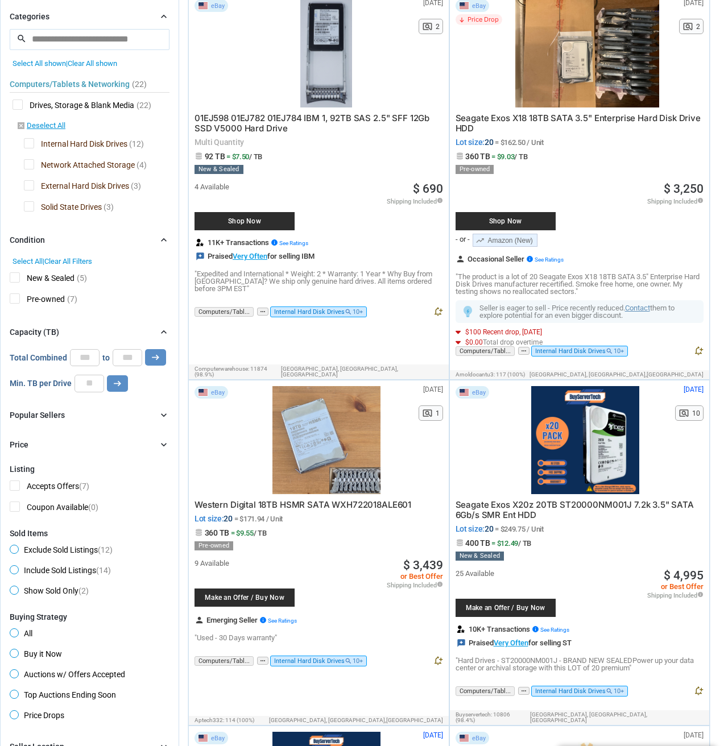
scroll to position [210, 0]
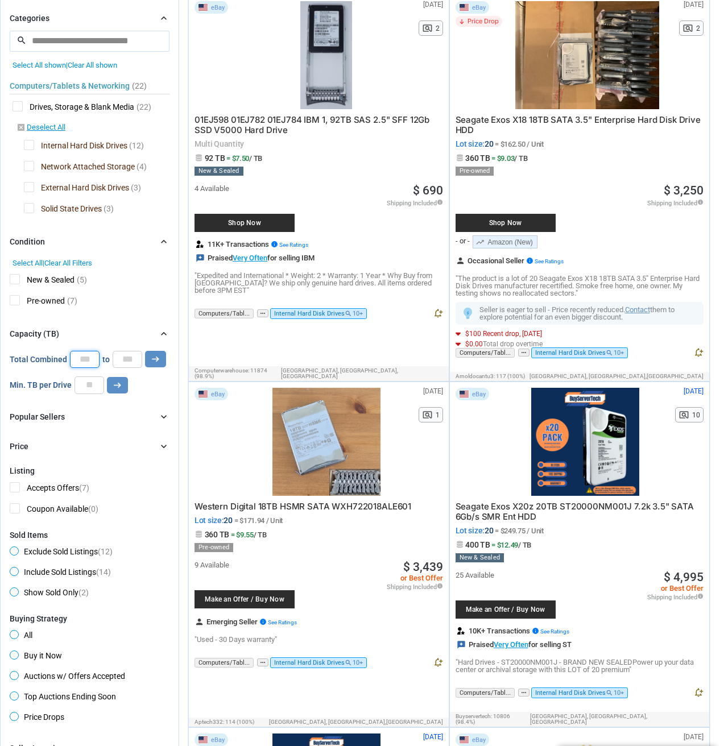
click at [97, 355] on input "**" at bounding box center [85, 359] width 30 height 17
type input "*"
click at [124, 356] on input "*****" at bounding box center [128, 359] width 30 height 17
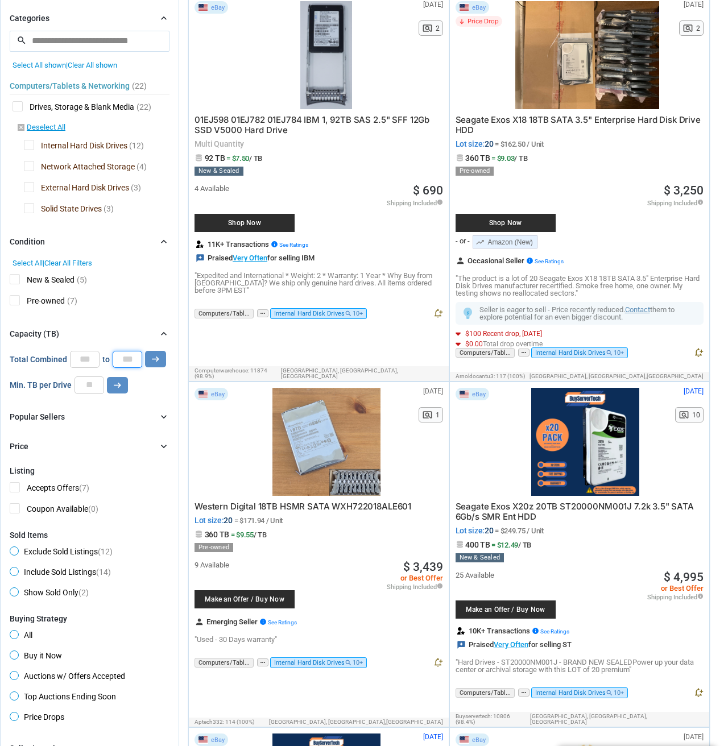
click at [124, 356] on input "*****" at bounding box center [128, 359] width 30 height 17
type input "*"
click at [147, 356] on button "arrow_right_alt" at bounding box center [155, 359] width 21 height 16
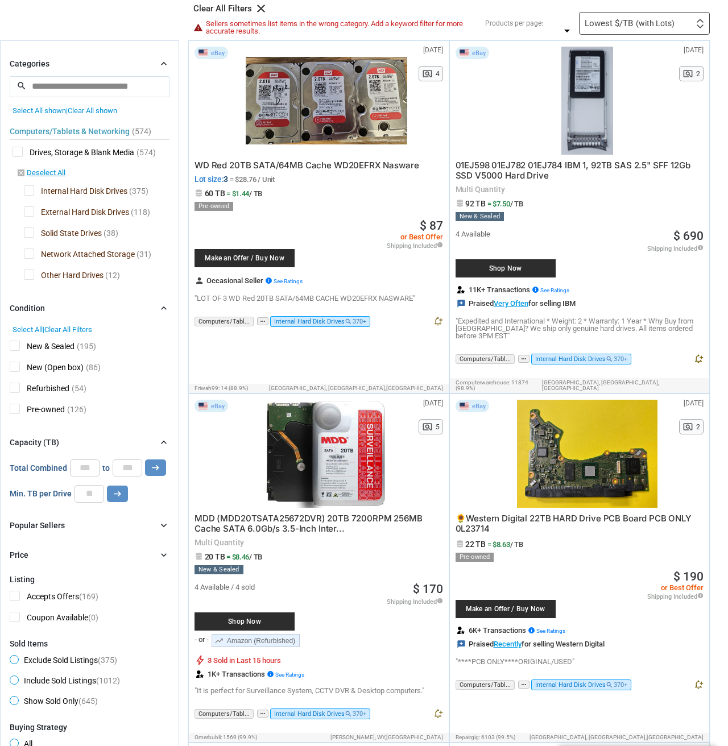
scroll to position [159, 0]
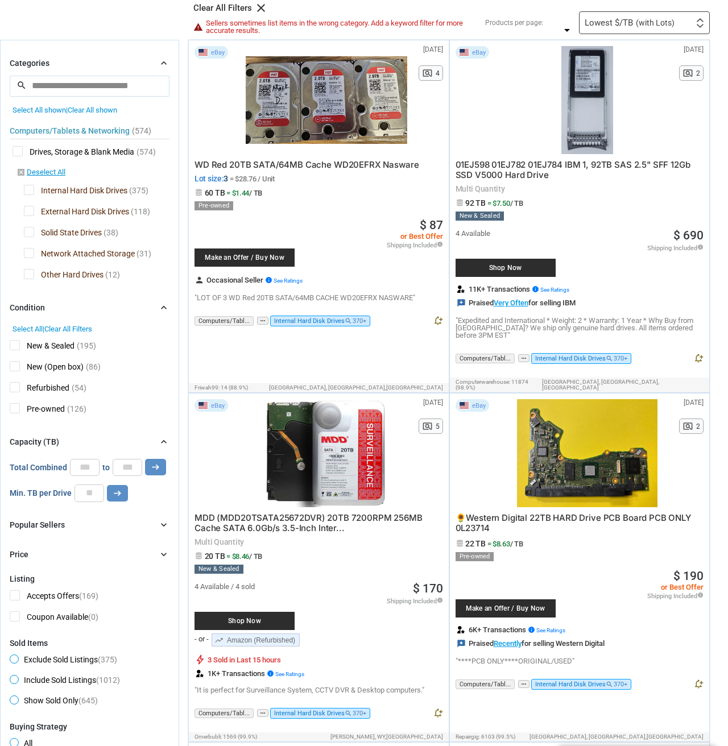
click at [345, 83] on div at bounding box center [327, 100] width 162 height 108
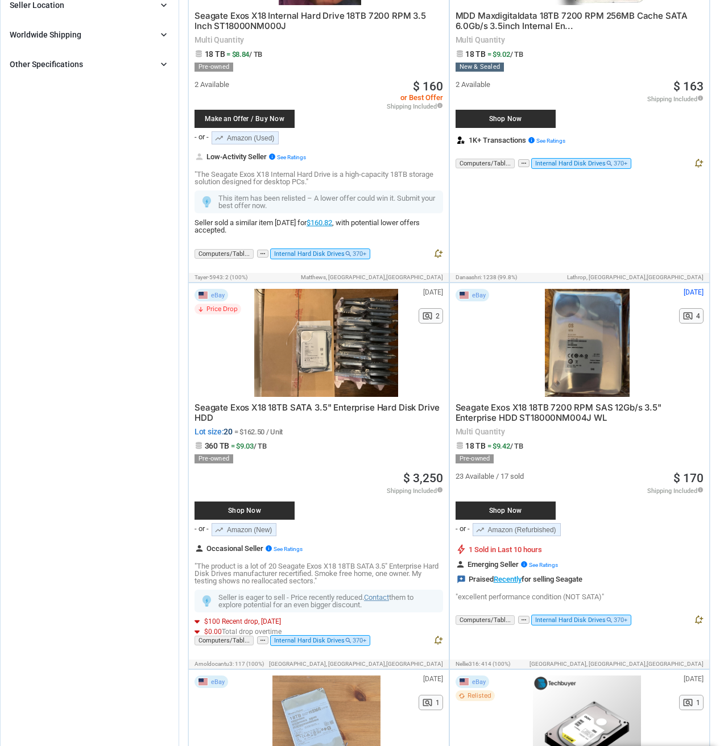
scroll to position [1013, 0]
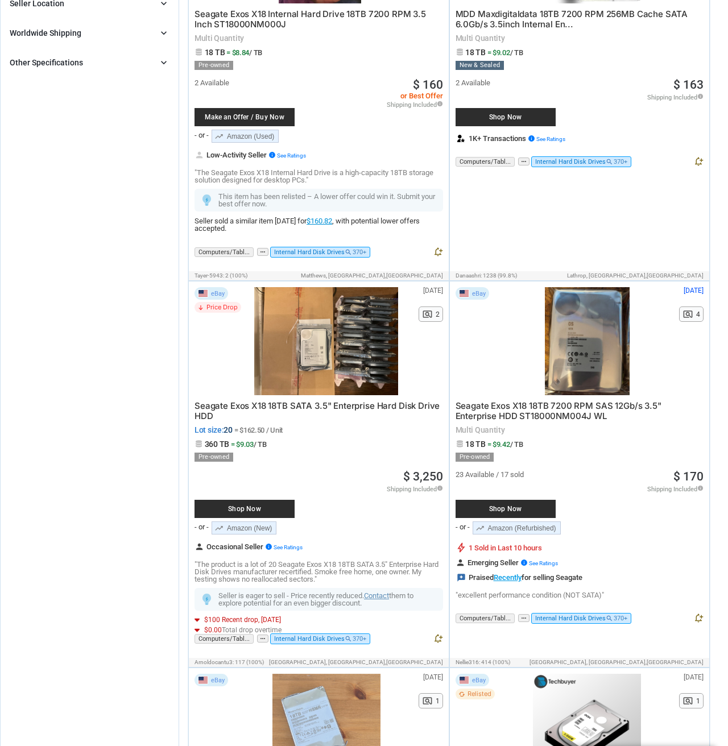
click at [567, 299] on div at bounding box center [588, 341] width 162 height 108
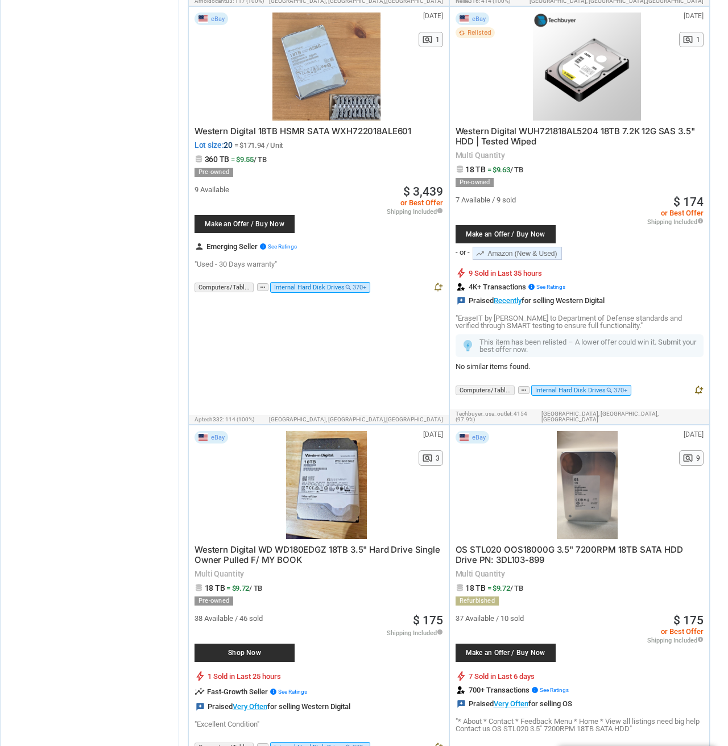
scroll to position [1677, 0]
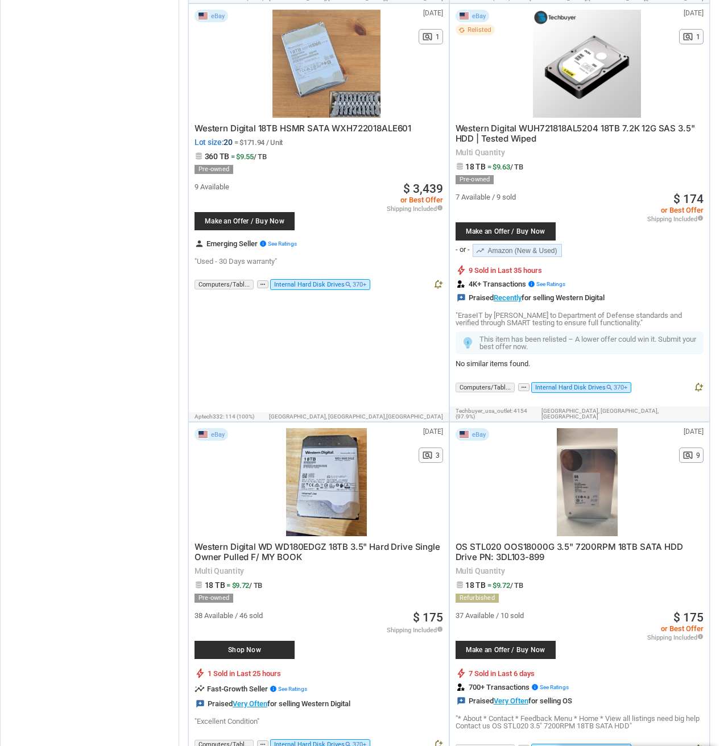
click at [321, 428] on div at bounding box center [327, 482] width 162 height 108
